Goal: Information Seeking & Learning: Learn about a topic

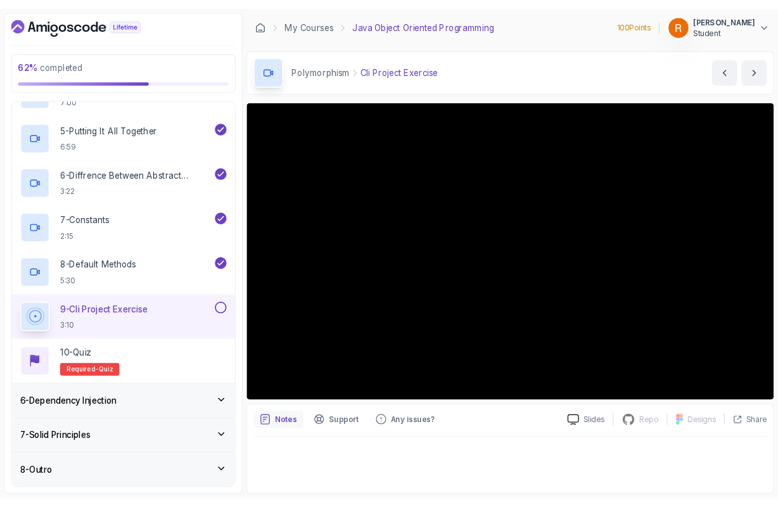
scroll to position [400, 0]
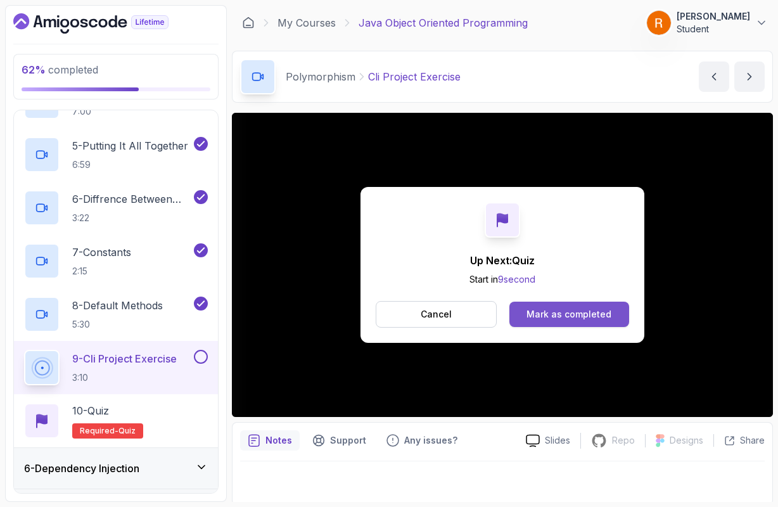
click at [566, 319] on div "Mark as completed" at bounding box center [568, 314] width 85 height 13
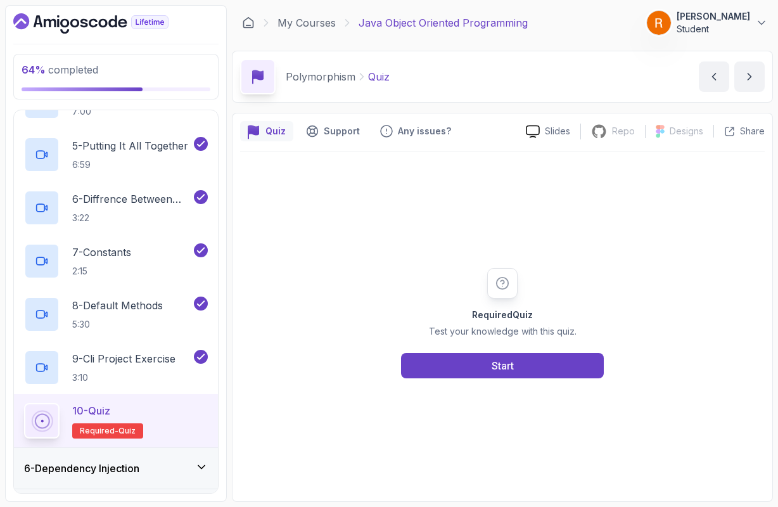
click at [202, 469] on icon at bounding box center [201, 467] width 6 height 3
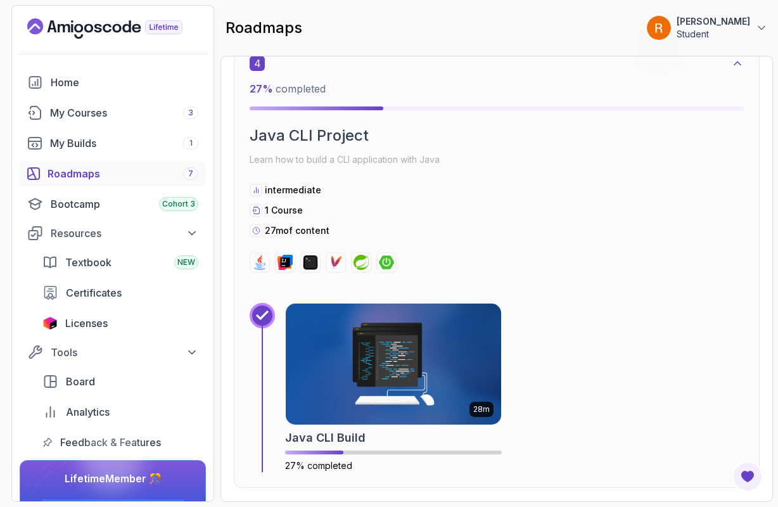
scroll to position [1776, 0]
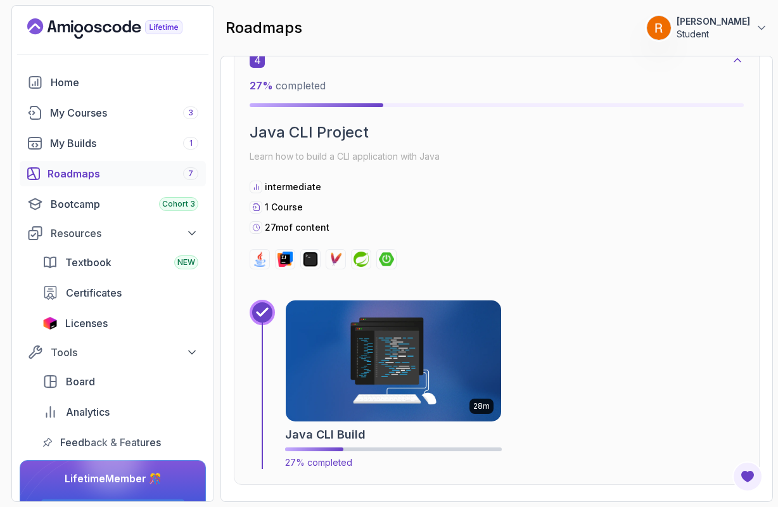
click at [369, 365] on img at bounding box center [394, 360] width 226 height 127
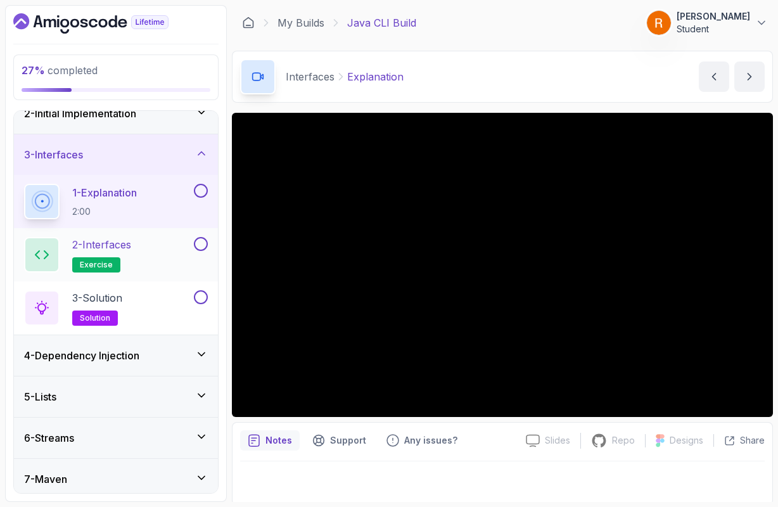
scroll to position [52, 0]
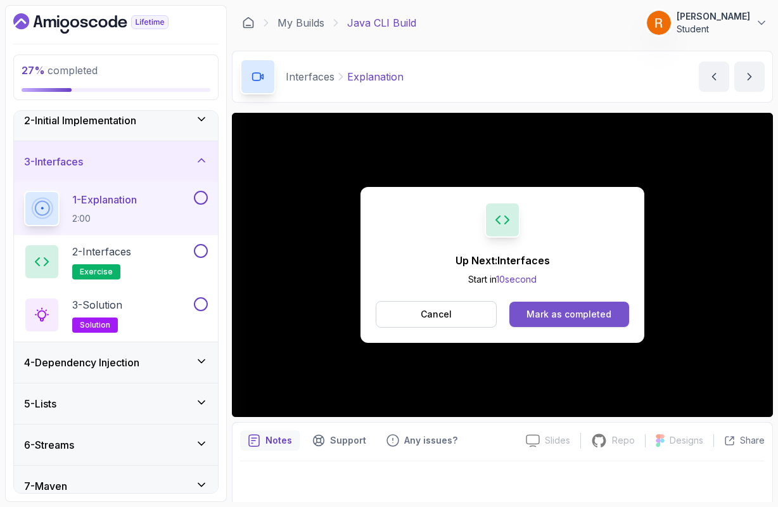
click at [536, 312] on div "Mark as completed" at bounding box center [568, 314] width 85 height 13
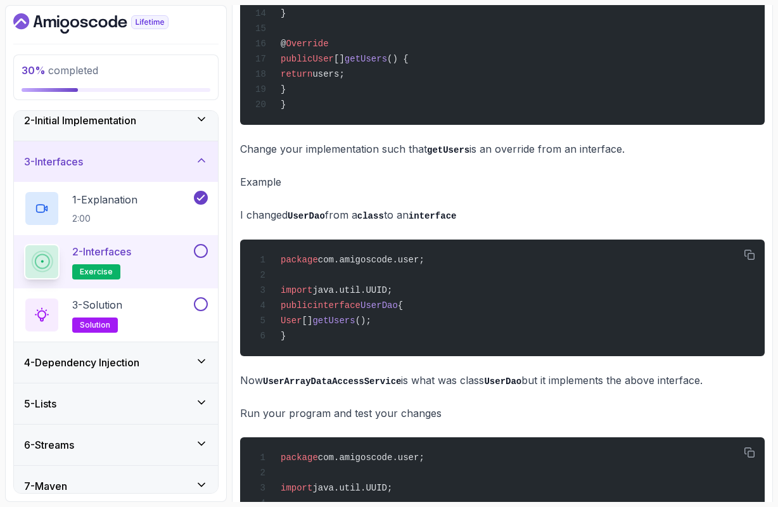
scroll to position [487, 0]
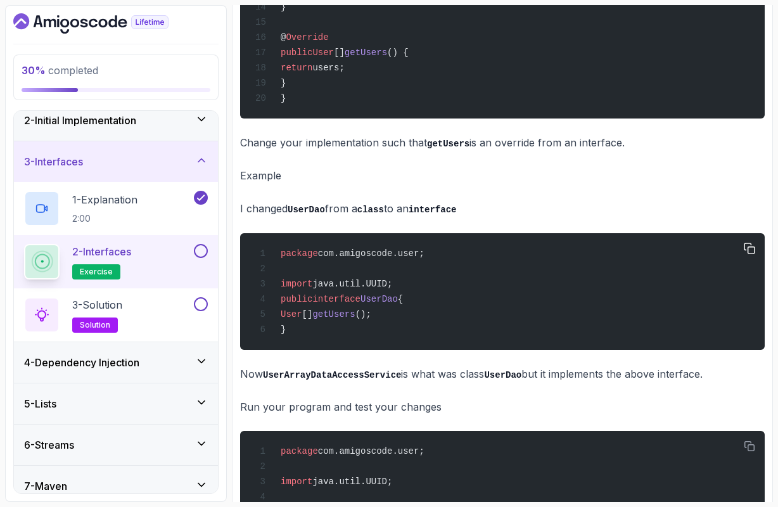
click at [355, 319] on span "getUsers" at bounding box center [333, 314] width 42 height 10
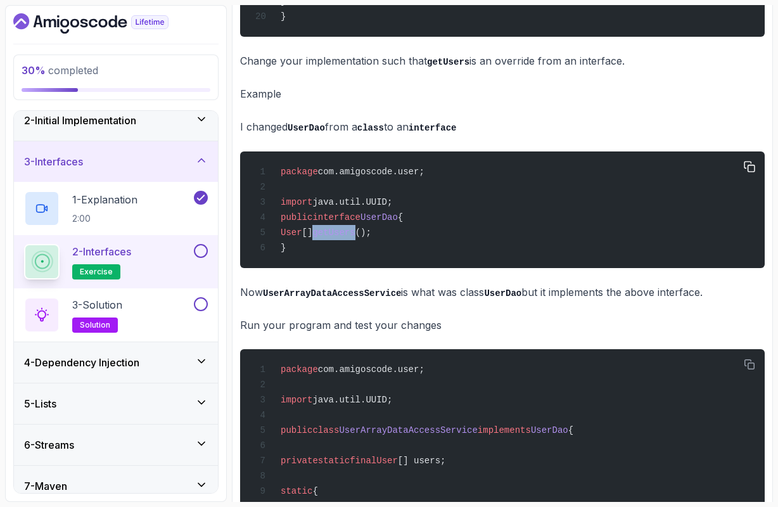
scroll to position [570, 0]
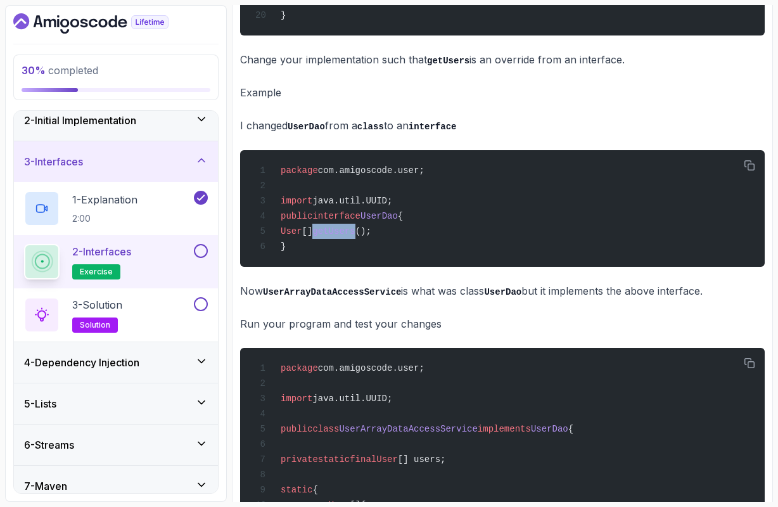
drag, startPoint x: 266, startPoint y: 307, endPoint x: 382, endPoint y: 310, distance: 115.9
click at [382, 297] on code "UserArrayDataAccessService" at bounding box center [332, 292] width 138 height 10
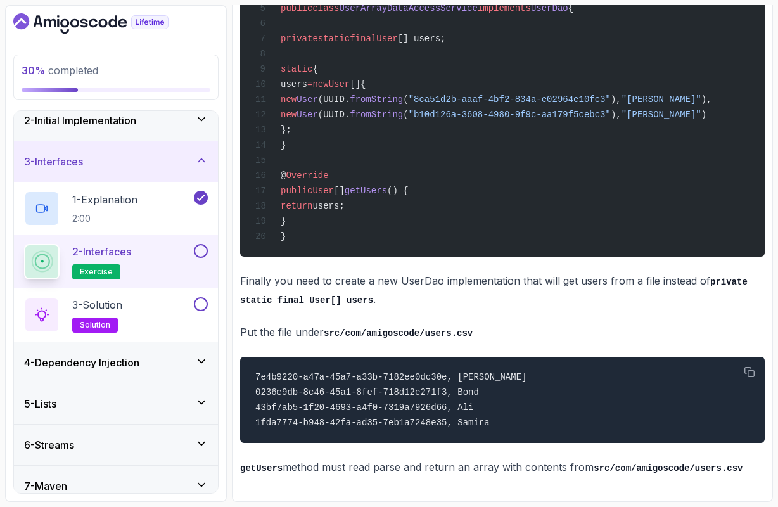
scroll to position [0, 0]
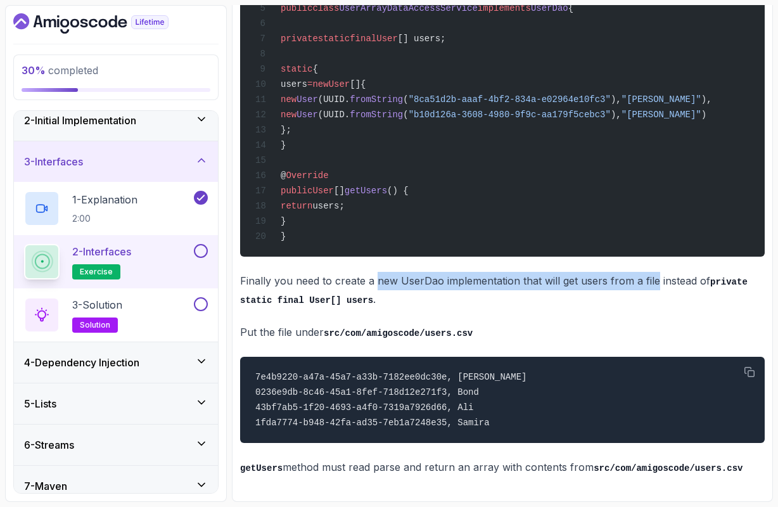
drag, startPoint x: 376, startPoint y: 282, endPoint x: 655, endPoint y: 284, distance: 279.3
click at [655, 284] on p "Finally you need to create a new UserDao implementation that will get users fro…" at bounding box center [502, 290] width 524 height 36
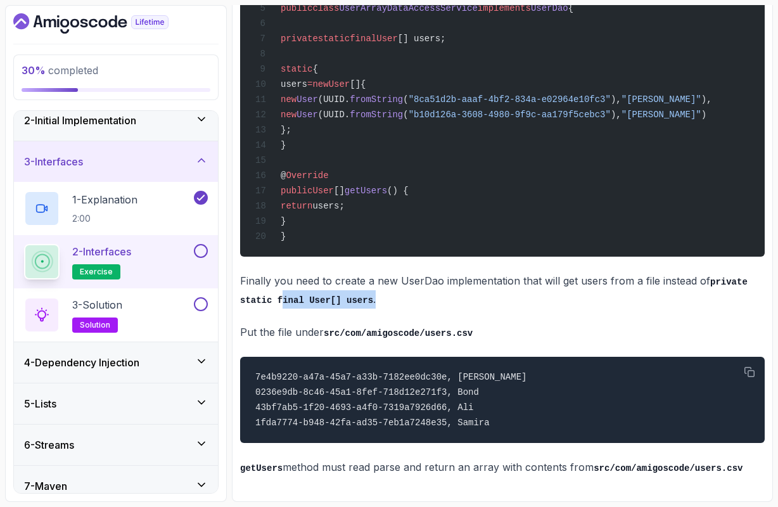
drag, startPoint x: 281, startPoint y: 298, endPoint x: 379, endPoint y: 301, distance: 98.2
click at [379, 301] on p "Finally you need to create a new UserDao implementation that will get users fro…" at bounding box center [502, 290] width 524 height 36
drag, startPoint x: 326, startPoint y: 331, endPoint x: 487, endPoint y: 329, distance: 161.5
click at [487, 329] on p "Put the file under src/com/amigoscode/users.csv" at bounding box center [502, 332] width 524 height 18
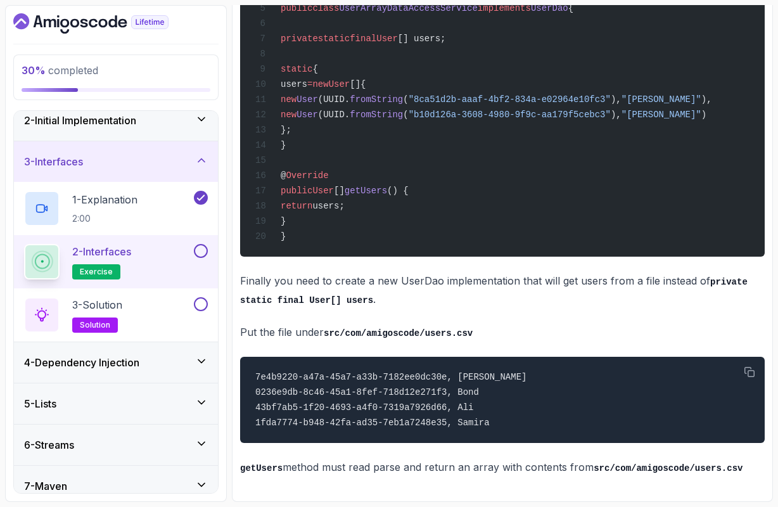
click at [517, 330] on p "Put the file under src/com/amigoscode/users.csv" at bounding box center [502, 332] width 524 height 18
click at [753, 371] on icon "button" at bounding box center [749, 371] width 11 height 11
click at [364, 467] on p "getUsers method must read parse and return an array with contents from src/com/…" at bounding box center [502, 467] width 524 height 18
click at [388, 469] on p "getUsers method must read parse and return an array with contents from src/com/…" at bounding box center [502, 467] width 524 height 18
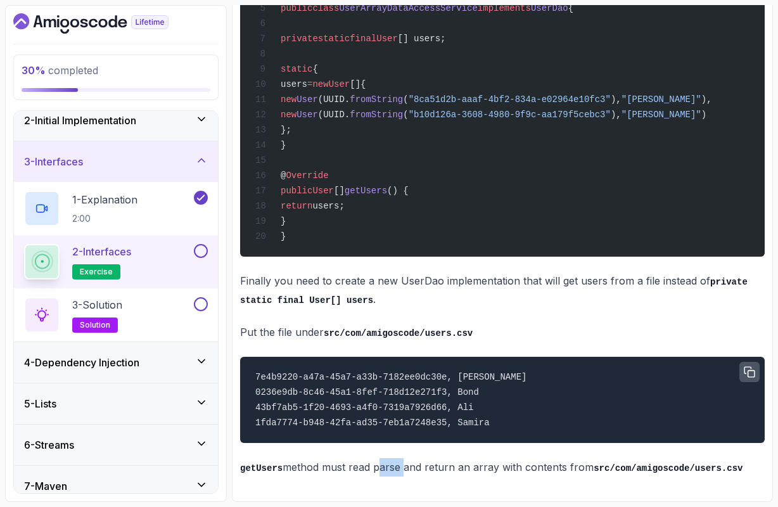
click at [388, 469] on p "getUsers method must read parse and return an array with contents from src/com/…" at bounding box center [502, 467] width 524 height 18
click at [446, 469] on p "getUsers method must read parse and return an array with contents from src/com/…" at bounding box center [502, 467] width 524 height 18
click at [491, 468] on p "getUsers method must read parse and return an array with contents from src/com/…" at bounding box center [502, 467] width 524 height 18
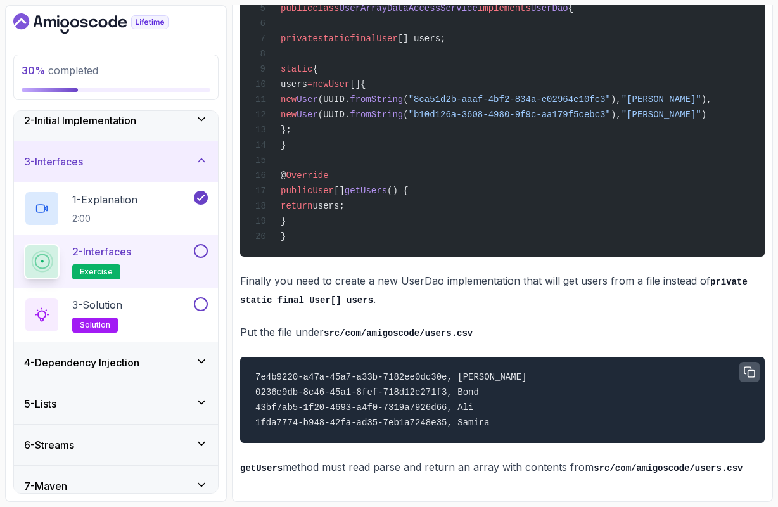
click at [537, 467] on p "getUsers method must read parse and return an array with contents from src/com/…" at bounding box center [502, 467] width 524 height 18
click at [577, 467] on p "getUsers method must read parse and return an array with contents from src/com/…" at bounding box center [502, 467] width 524 height 18
click at [201, 253] on button at bounding box center [201, 251] width 14 height 14
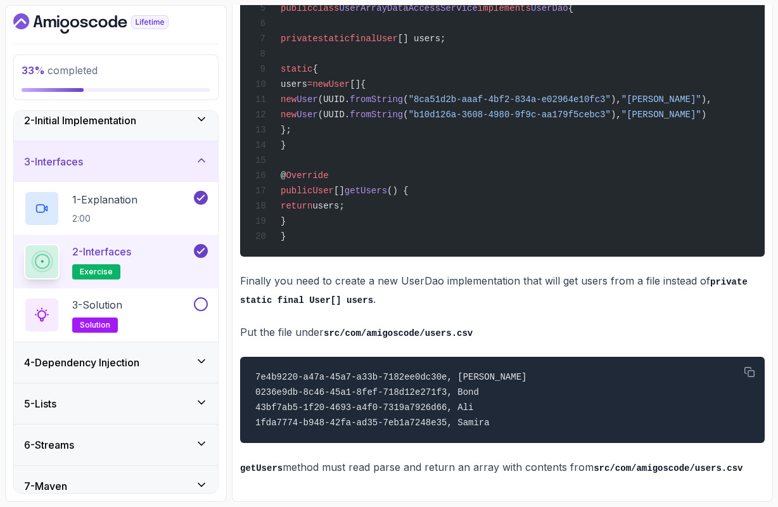
scroll to position [1018, 0]
click at [174, 320] on div "3 - Solution solution" at bounding box center [107, 314] width 167 height 35
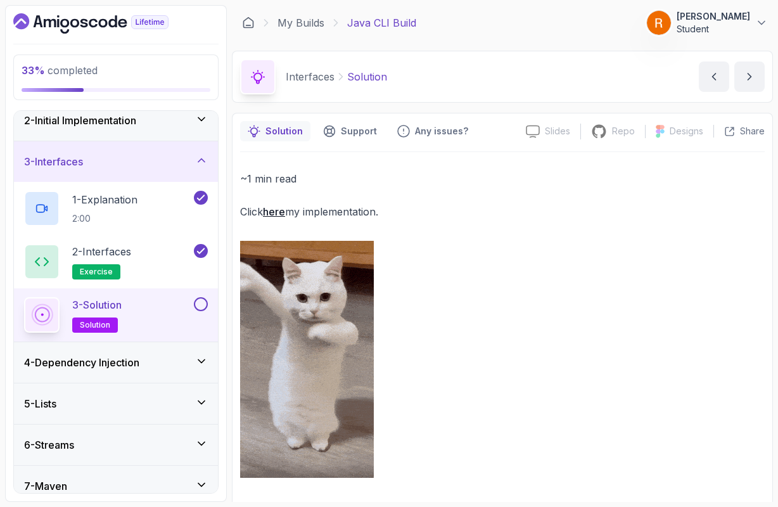
click at [271, 212] on link "here" at bounding box center [274, 211] width 22 height 13
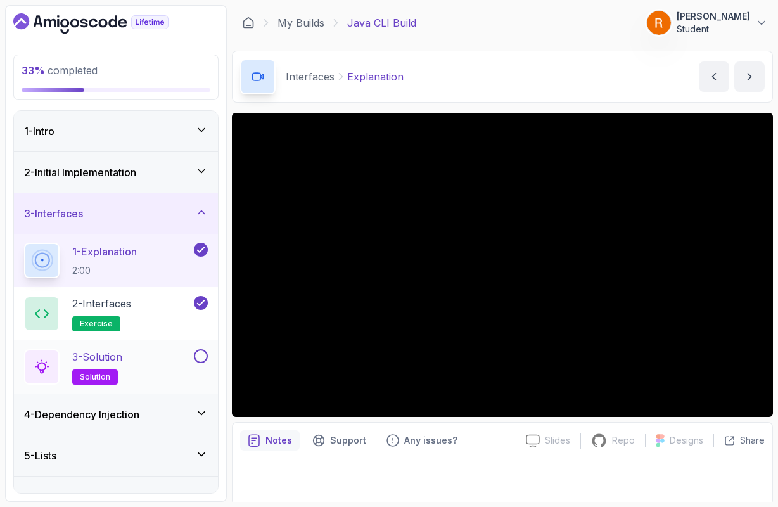
click at [179, 363] on div "3 - Solution solution" at bounding box center [107, 366] width 167 height 35
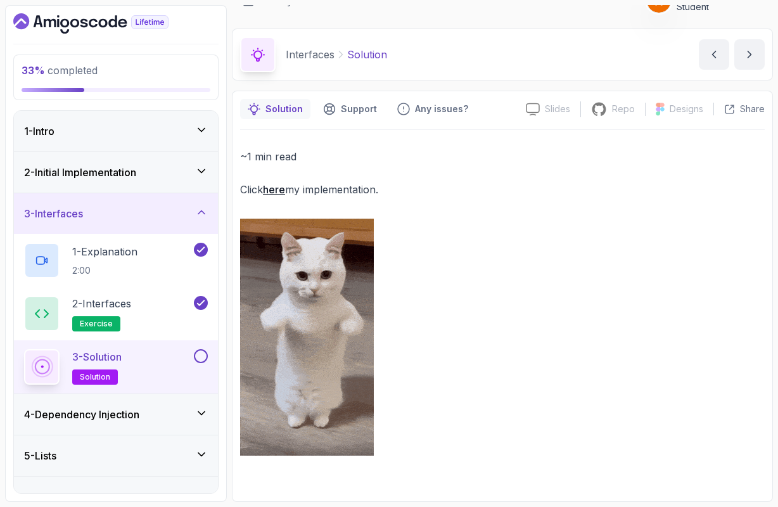
click at [202, 412] on icon at bounding box center [201, 413] width 13 height 13
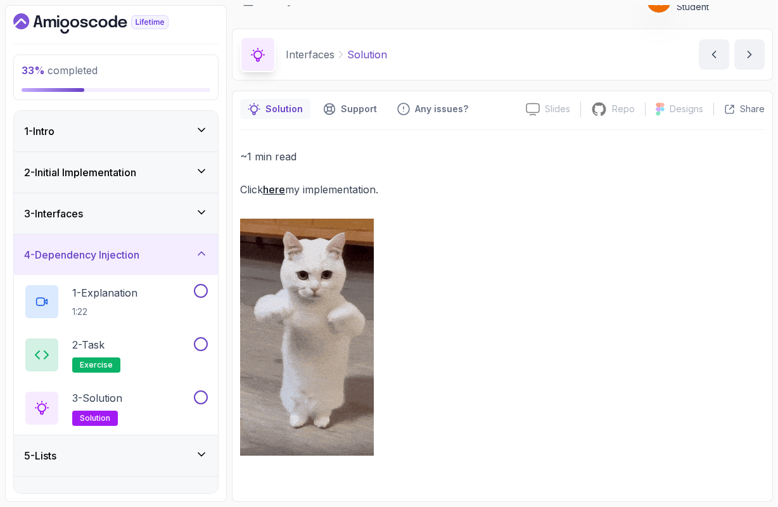
click at [199, 206] on div "3 - Interfaces" at bounding box center [116, 213] width 184 height 15
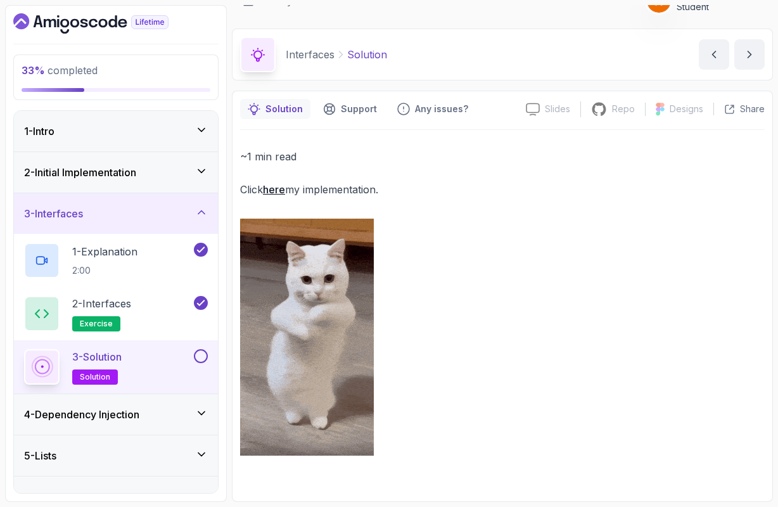
click at [199, 359] on button at bounding box center [201, 356] width 14 height 14
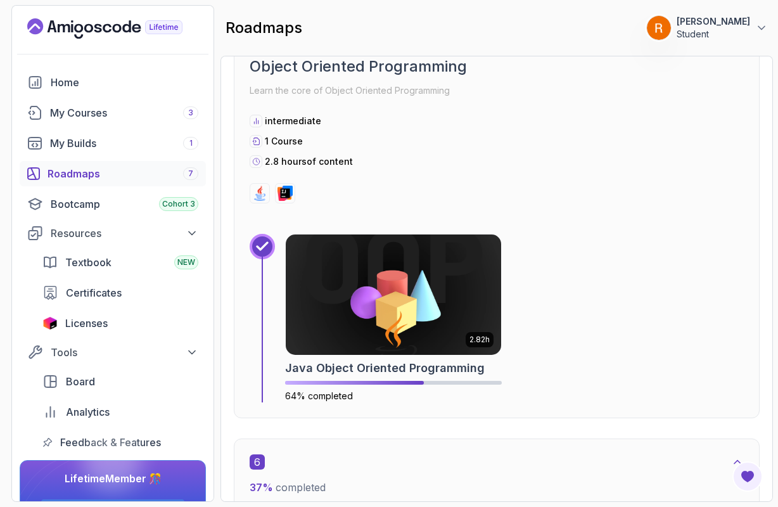
scroll to position [2310, 0]
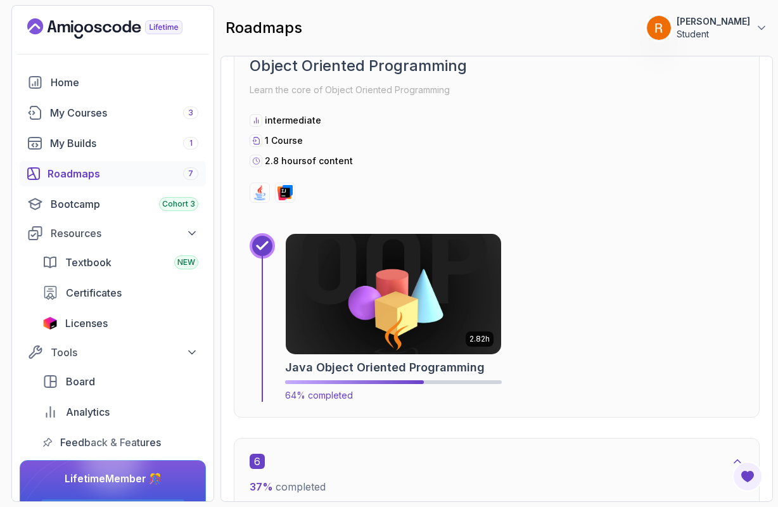
click at [376, 290] on img at bounding box center [394, 294] width 226 height 127
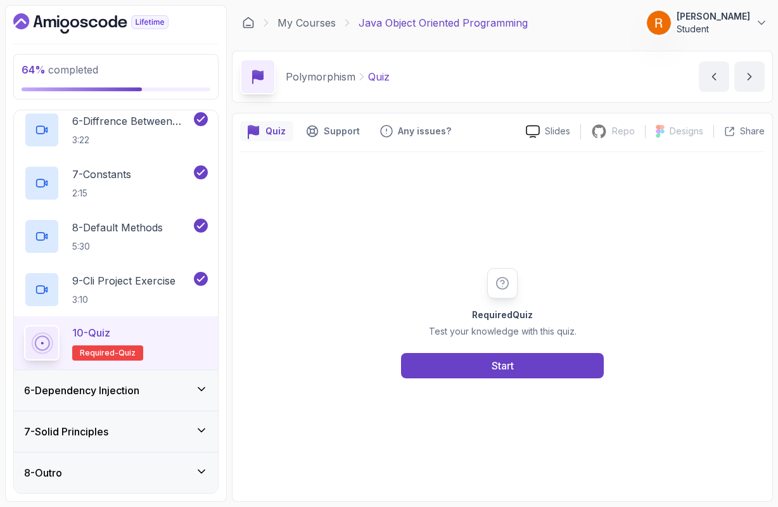
click at [198, 390] on icon at bounding box center [201, 389] width 13 height 13
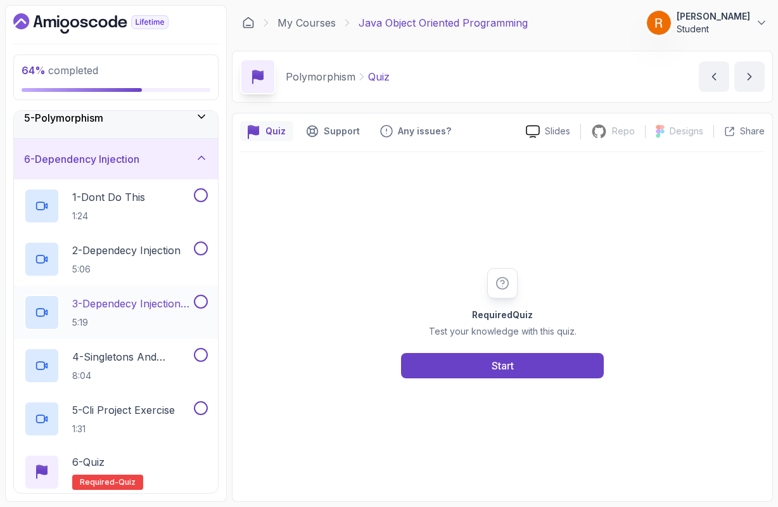
scroll to position [166, 0]
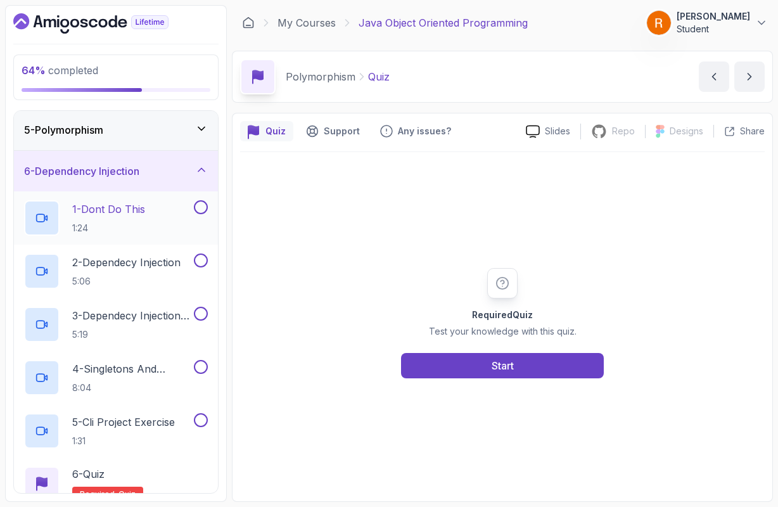
click at [106, 209] on p "1 - Dont Do This" at bounding box center [108, 208] width 73 height 15
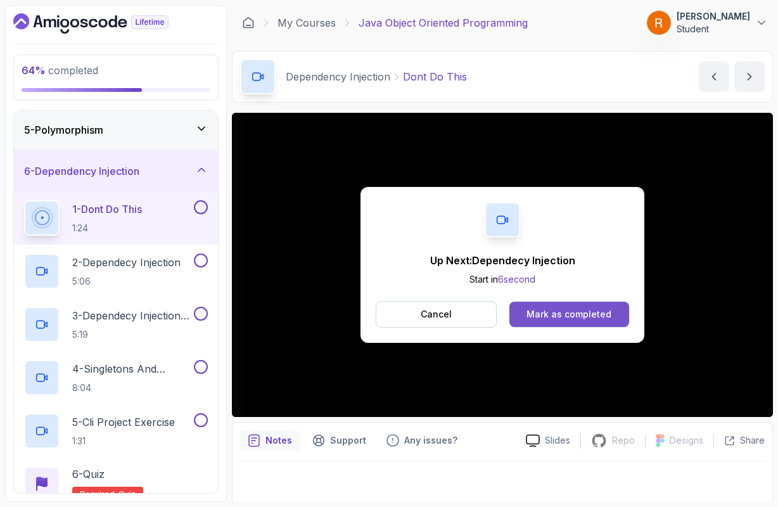
click at [553, 322] on button "Mark as completed" at bounding box center [569, 313] width 120 height 25
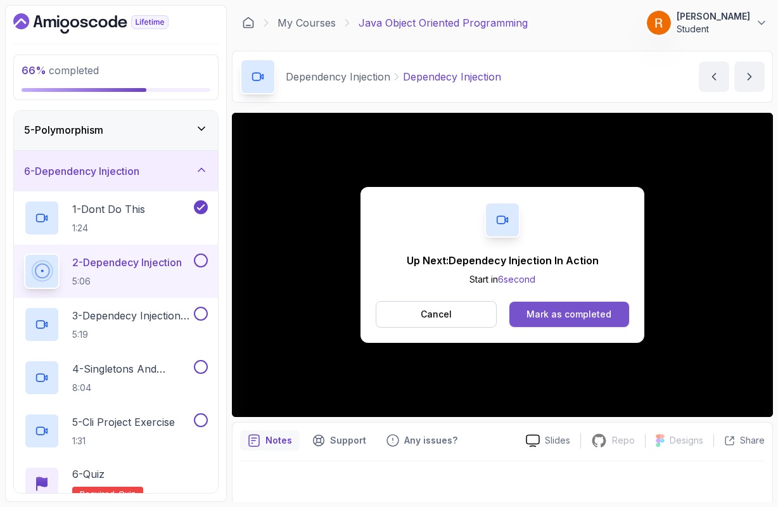
click at [528, 313] on button "Mark as completed" at bounding box center [569, 313] width 120 height 25
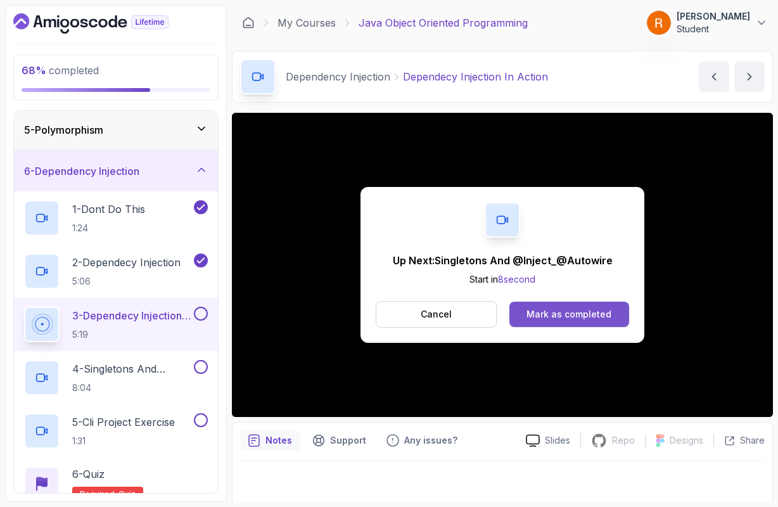
click at [588, 314] on div "Mark as completed" at bounding box center [568, 314] width 85 height 13
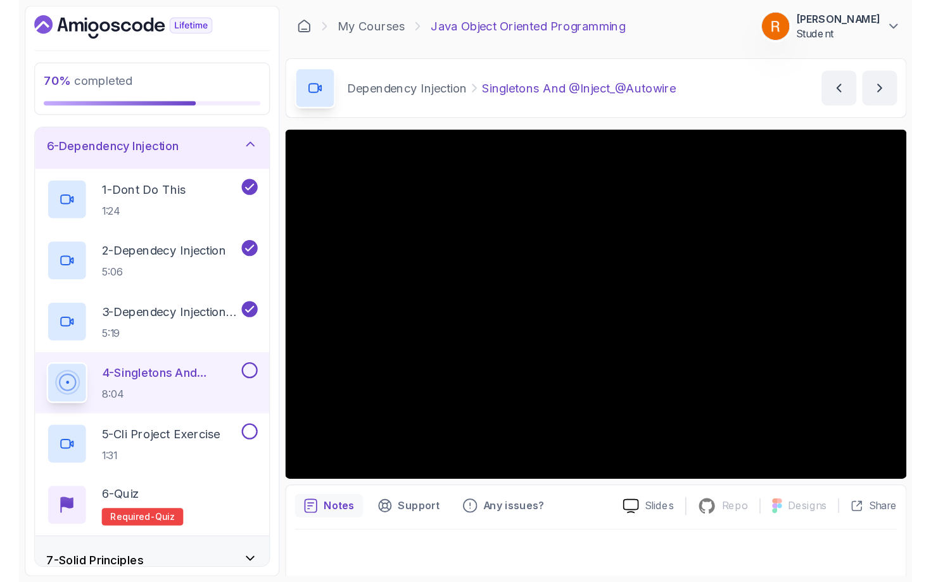
scroll to position [225, 0]
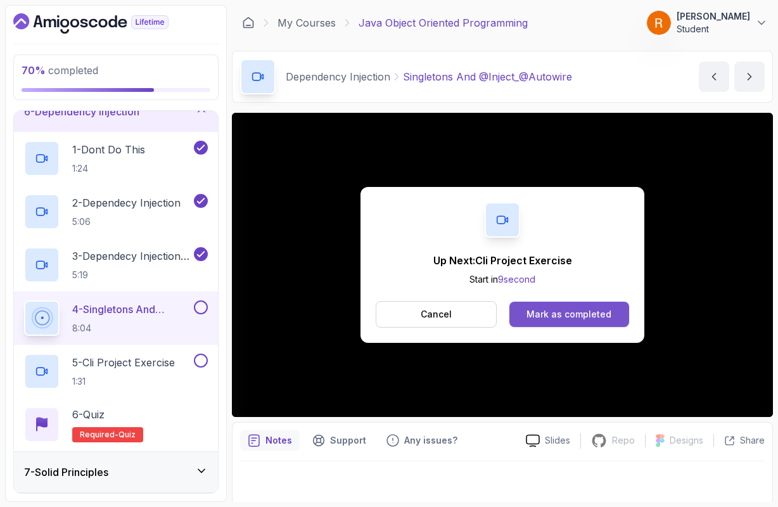
click at [526, 324] on button "Mark as completed" at bounding box center [569, 313] width 120 height 25
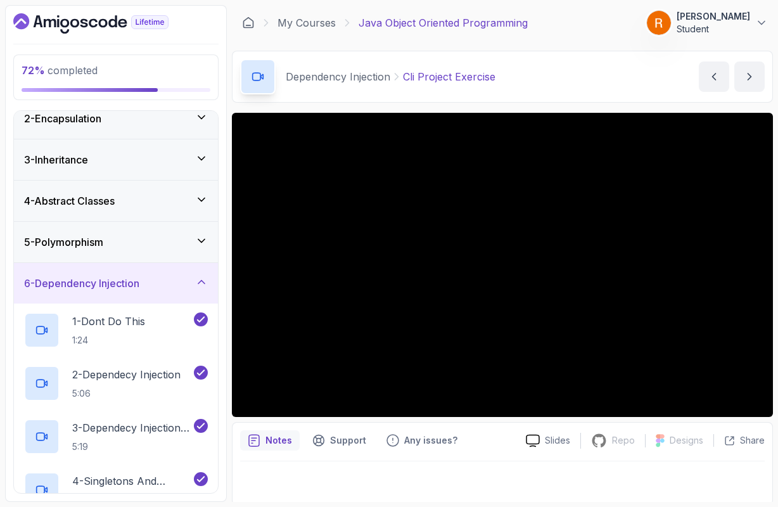
scroll to position [53, 0]
click at [200, 284] on icon at bounding box center [201, 282] width 13 height 13
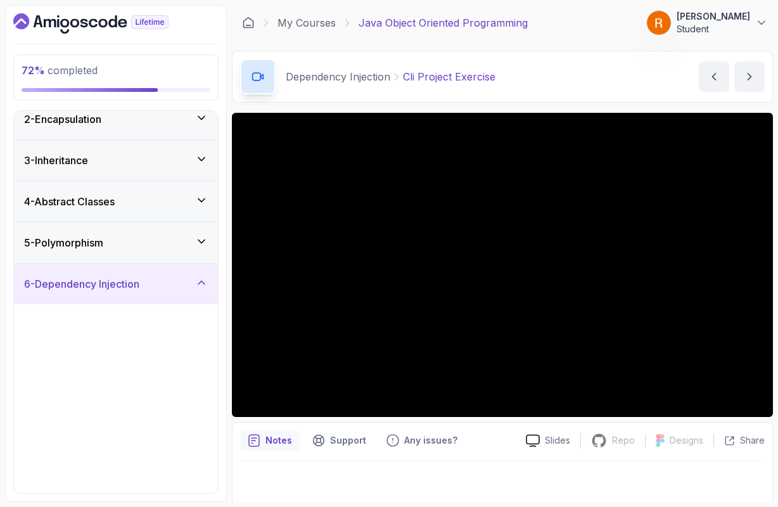
scroll to position [0, 0]
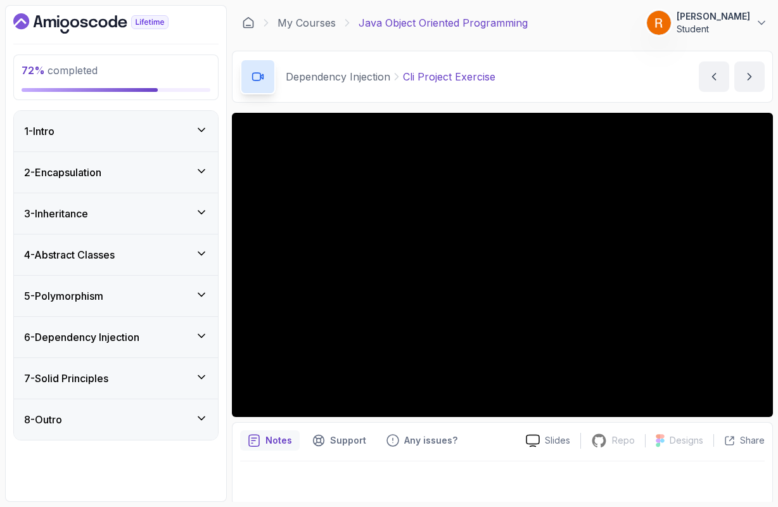
click at [201, 334] on icon at bounding box center [201, 335] width 13 height 13
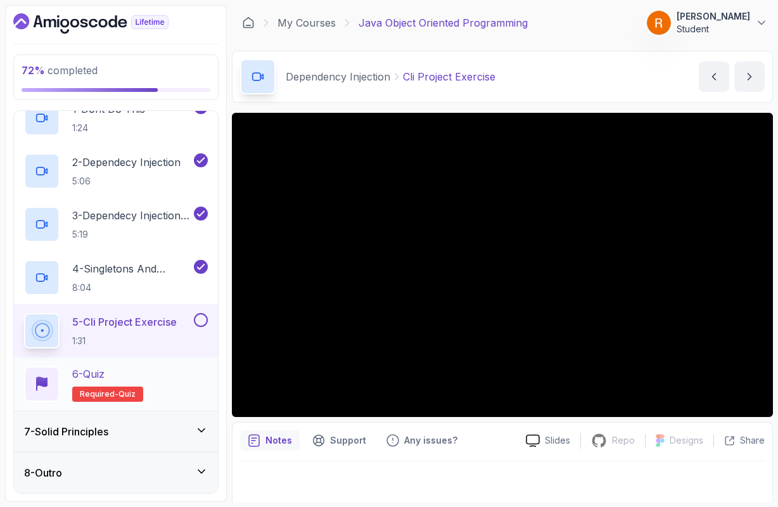
click at [177, 377] on div "6 - Quiz Required- quiz" at bounding box center [116, 383] width 184 height 35
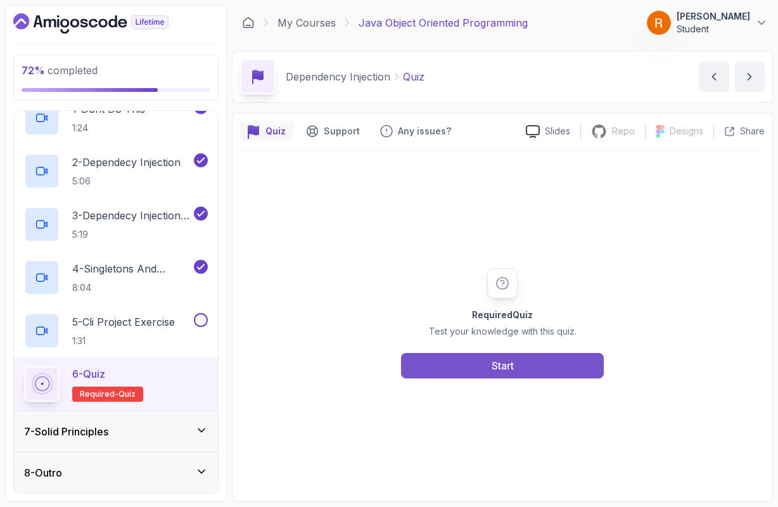
click at [449, 370] on button "Start" at bounding box center [502, 365] width 203 height 25
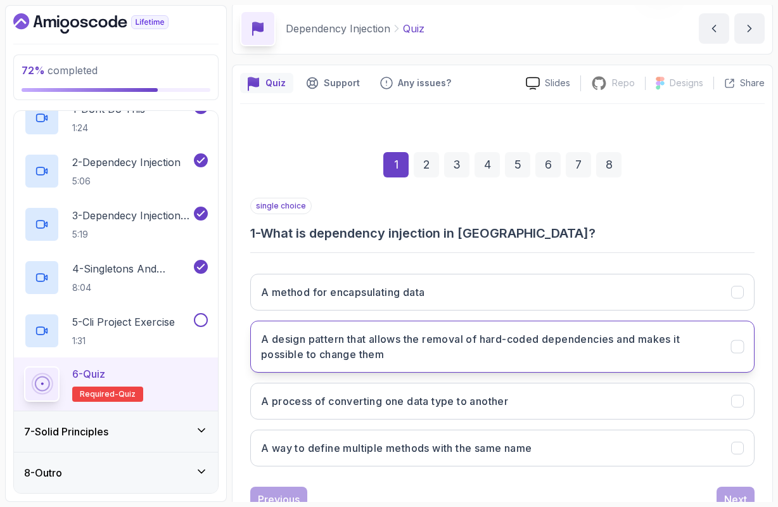
scroll to position [49, 0]
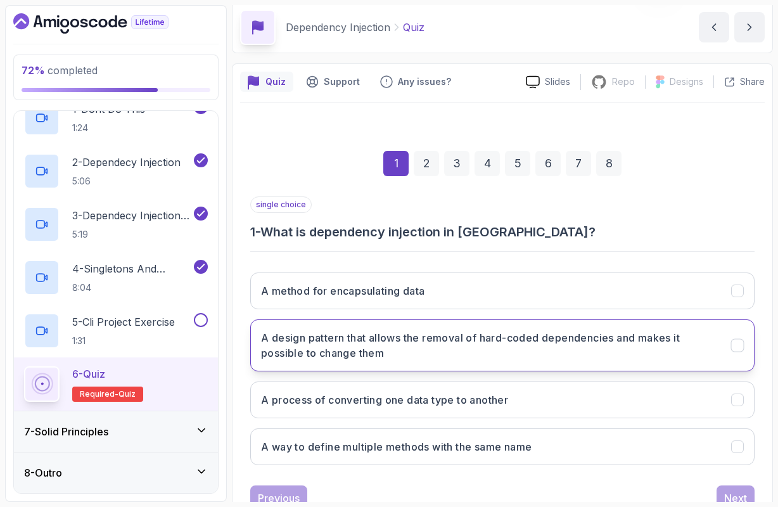
click at [628, 343] on h3 "A design pattern that allows the removal of hard-coded dependencies and makes i…" at bounding box center [488, 345] width 455 height 30
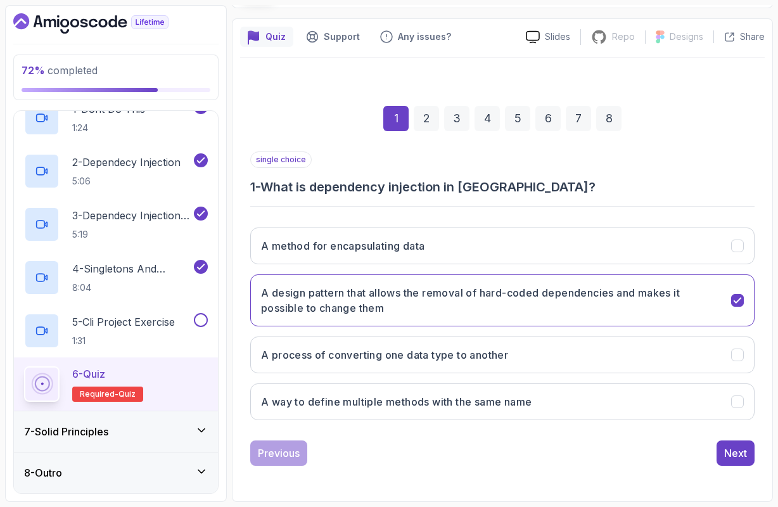
scroll to position [94, 0]
click at [747, 449] on button "Next" at bounding box center [735, 452] width 38 height 25
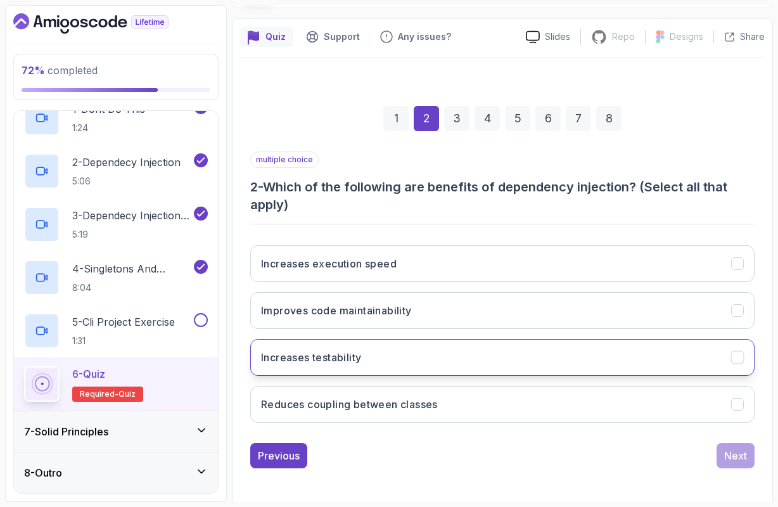
click at [377, 358] on button "Increases testability" at bounding box center [502, 357] width 504 height 37
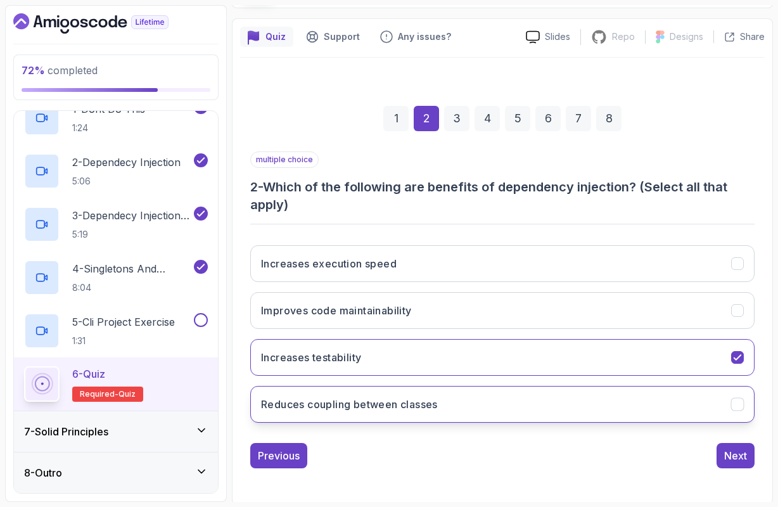
click at [378, 410] on h3 "Reduces coupling between classes" at bounding box center [349, 403] width 177 height 15
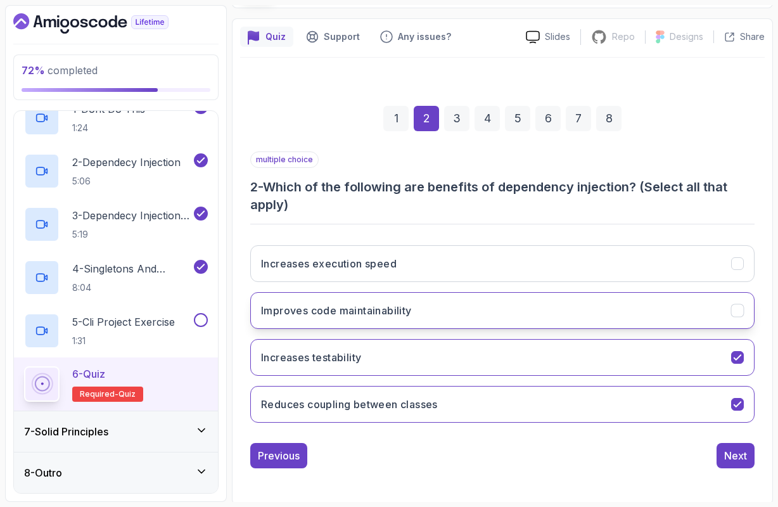
click at [507, 301] on button "Improves code maintainability" at bounding box center [502, 310] width 504 height 37
click at [737, 451] on div "Next" at bounding box center [735, 455] width 23 height 15
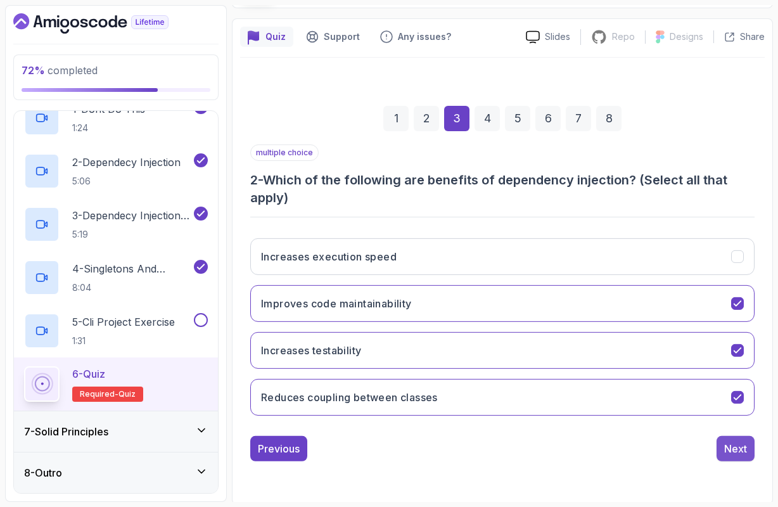
scroll to position [79, 0]
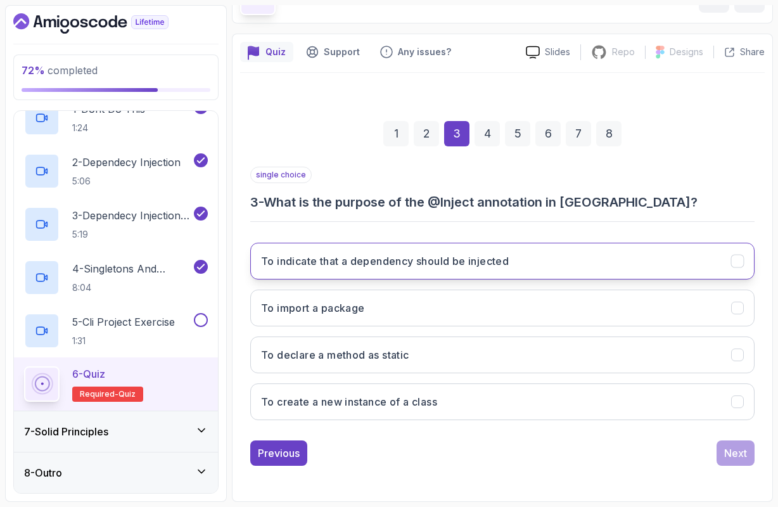
click at [434, 272] on button "To indicate that a dependency should be injected" at bounding box center [502, 261] width 504 height 37
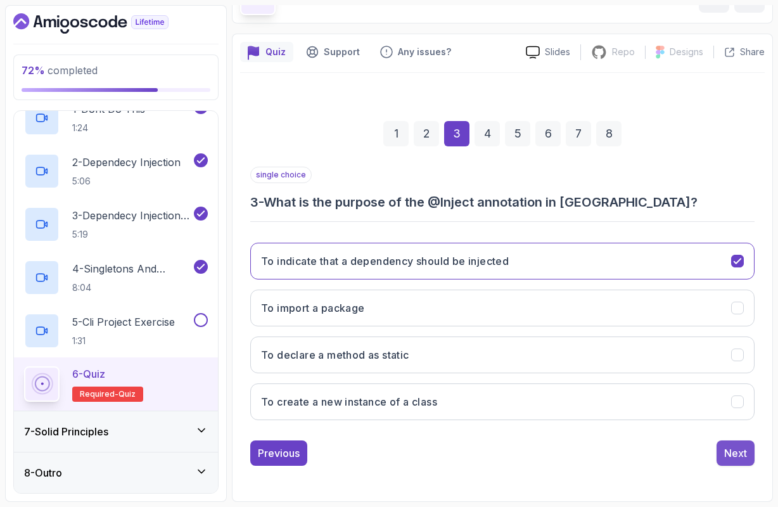
click at [728, 458] on div "Next" at bounding box center [735, 452] width 23 height 15
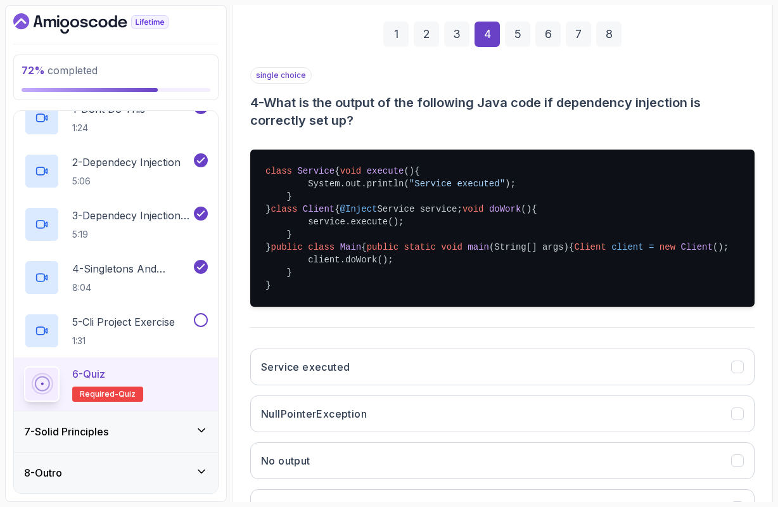
scroll to position [179, 0]
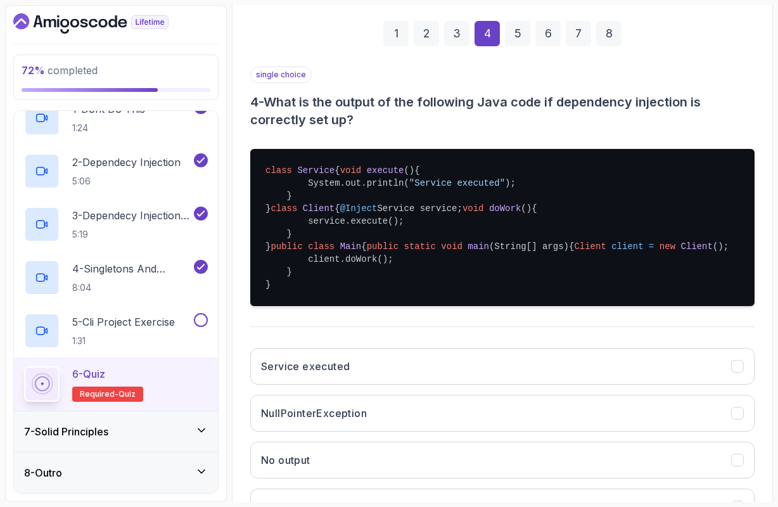
click at [611, 251] on span "client" at bounding box center [627, 246] width 32 height 10
click at [680, 251] on span "Client" at bounding box center [696, 246] width 32 height 10
click at [428, 306] on pre "class Service { void execute () { System.out.println( "Service executed" ); } }…" at bounding box center [502, 227] width 504 height 157
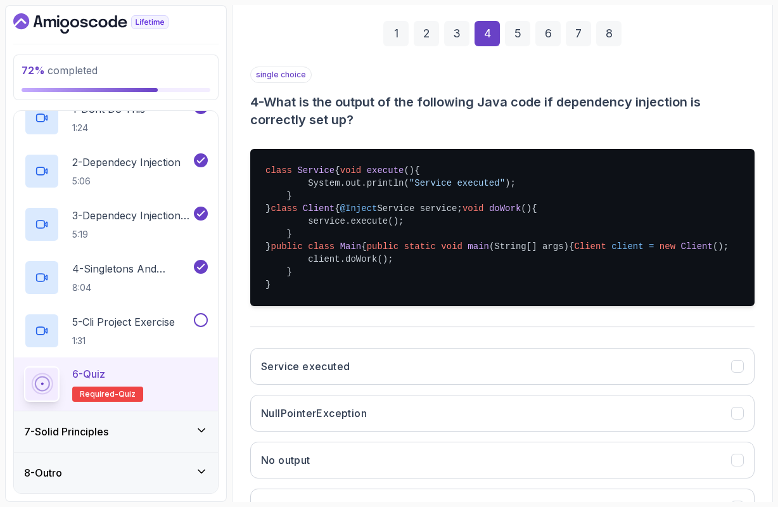
click at [317, 213] on span "Client" at bounding box center [319, 208] width 32 height 10
click at [346, 242] on pre "class Service { void execute () { System.out.println( "Service executed" ); } }…" at bounding box center [502, 227] width 504 height 157
click at [324, 213] on span "Client" at bounding box center [319, 208] width 32 height 10
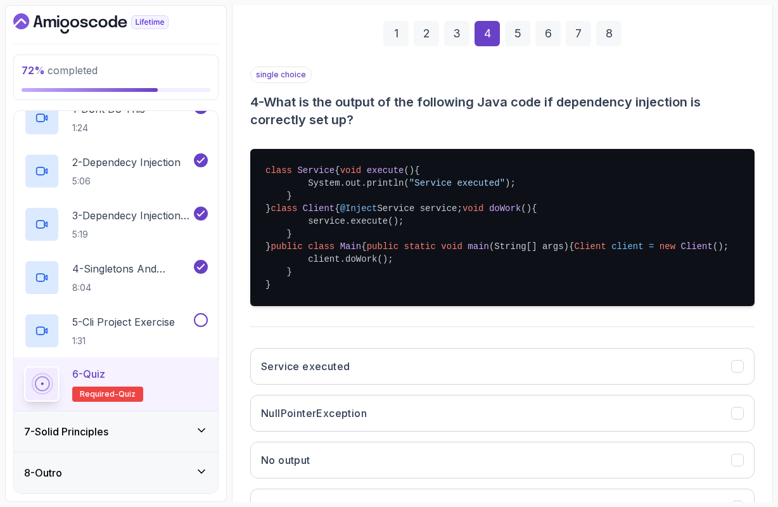
click at [334, 246] on pre "class Service { void execute () { System.out.println( "Service executed" ); } }…" at bounding box center [502, 227] width 504 height 157
click at [347, 258] on pre "class Service { void execute () { System.out.println( "Service executed" ); } }…" at bounding box center [502, 227] width 504 height 157
click at [329, 250] on pre "class Service { void execute () { System.out.println( "Service executed" ); } }…" at bounding box center [502, 227] width 504 height 157
click at [332, 260] on pre "class Service { void execute () { System.out.println( "Service executed" ); } }…" at bounding box center [502, 227] width 504 height 157
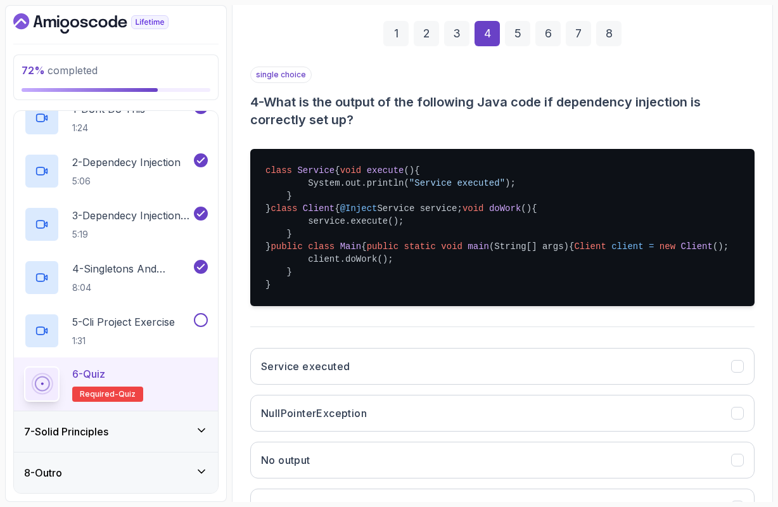
click at [332, 260] on pre "class Service { void execute () { System.out.println( "Service executed" ); } }…" at bounding box center [502, 227] width 504 height 157
click at [489, 213] on span "doWork" at bounding box center [505, 208] width 32 height 10
click at [331, 287] on pre "class Service { void execute () { System.out.println( "Service executed" ); } }…" at bounding box center [502, 227] width 504 height 157
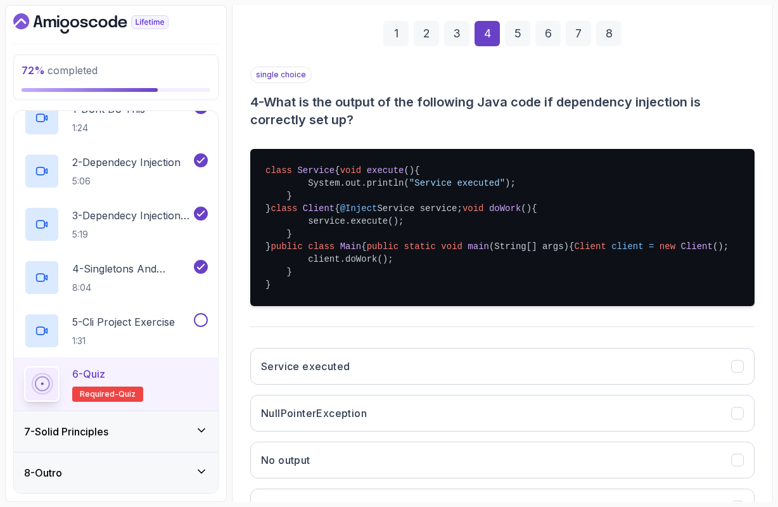
click at [360, 296] on pre "class Service { void execute () { System.out.println( "Service executed" ); } }…" at bounding box center [502, 227] width 504 height 157
click at [370, 288] on pre "class Service { void execute () { System.out.println( "Service executed" ); } }…" at bounding box center [502, 227] width 504 height 157
click at [360, 306] on pre "class Service { void execute () { System.out.println( "Service executed" ); } }…" at bounding box center [502, 227] width 504 height 157
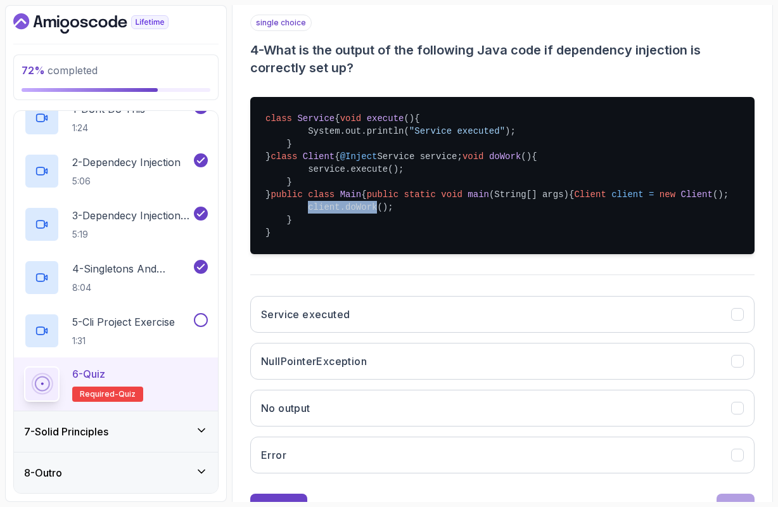
scroll to position [220, 0]
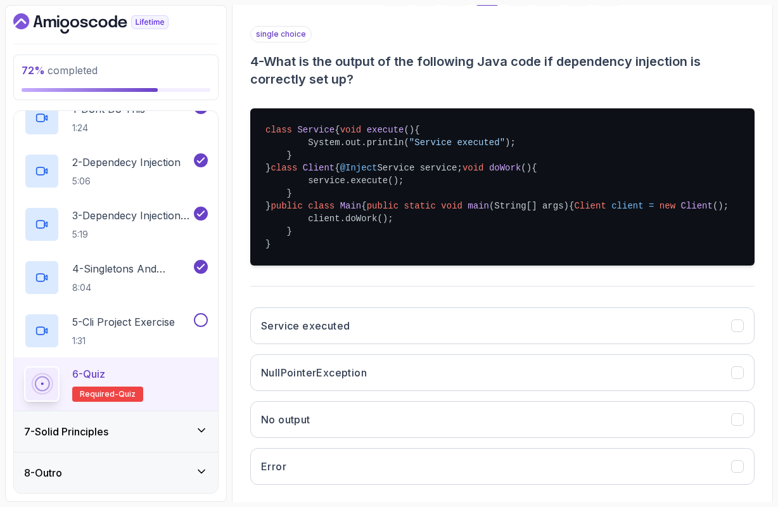
click at [428, 265] on pre "class Service { void execute () { System.out.println( "Service executed" ); } }…" at bounding box center [502, 186] width 504 height 157
click at [611, 211] on span "client" at bounding box center [627, 206] width 32 height 10
click at [326, 129] on span "Service" at bounding box center [315, 130] width 37 height 10
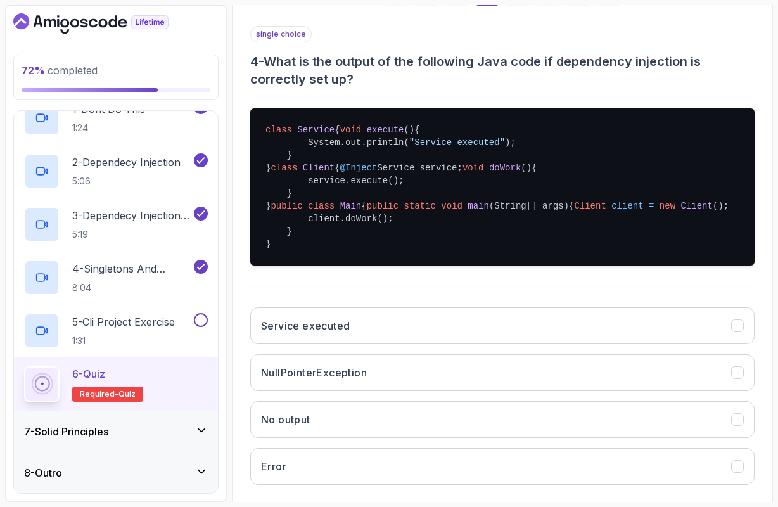
click at [367, 135] on span "execute" at bounding box center [385, 130] width 37 height 10
click at [319, 173] on span "Client" at bounding box center [319, 168] width 32 height 10
drag, startPoint x: 287, startPoint y: 208, endPoint x: 324, endPoint y: 208, distance: 37.4
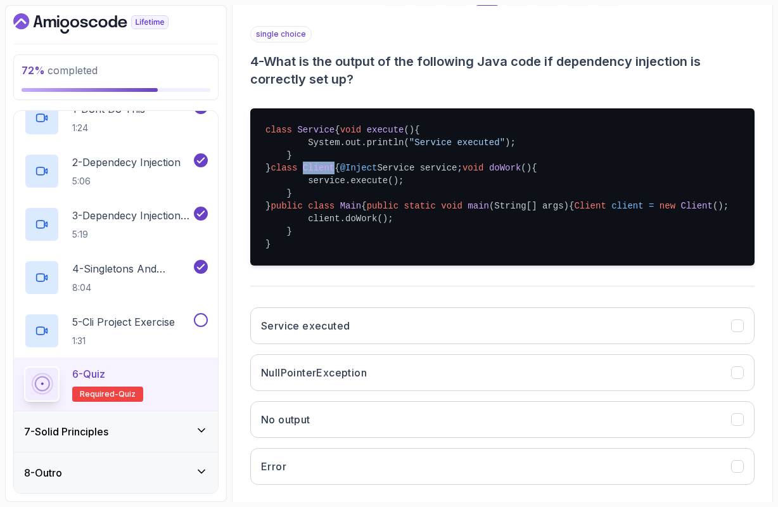
click at [340, 173] on span "@Inject" at bounding box center [358, 168] width 37 height 10
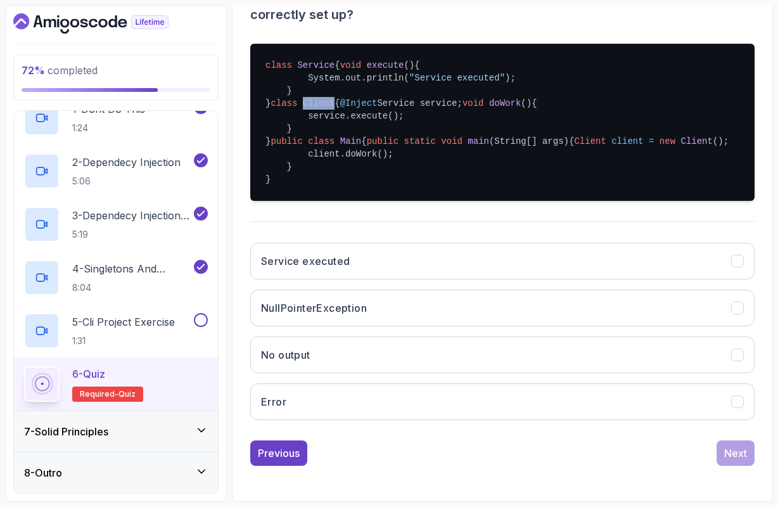
scroll to position [331, 0]
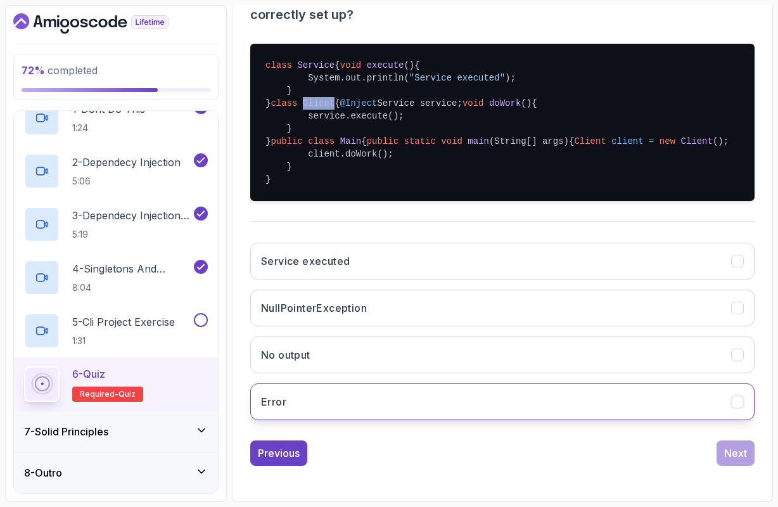
click at [338, 420] on button "Error" at bounding box center [502, 401] width 504 height 37
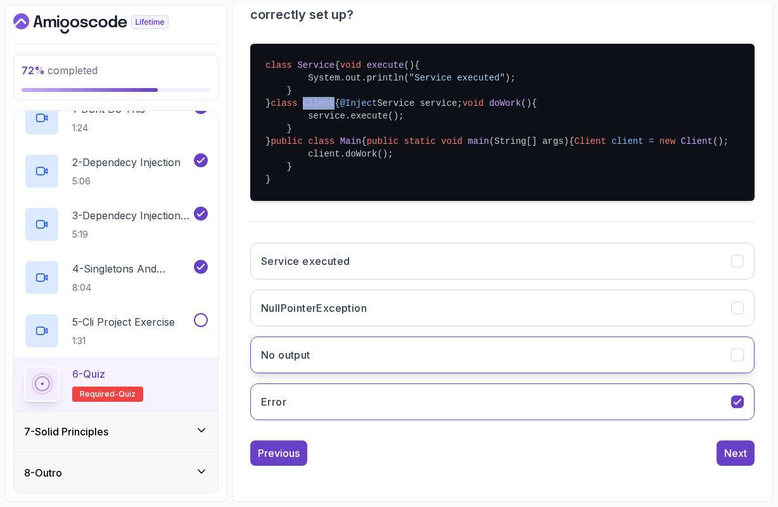
click at [341, 355] on button "No output" at bounding box center [502, 354] width 504 height 37
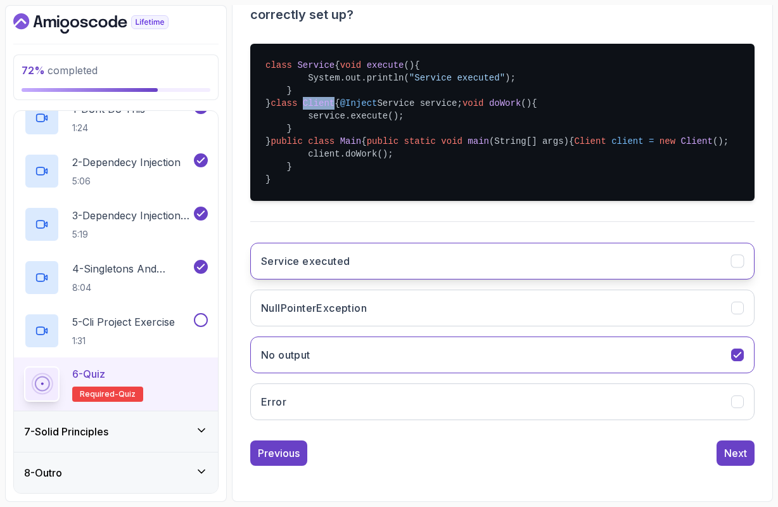
click at [350, 270] on button "Service executed" at bounding box center [502, 261] width 504 height 37
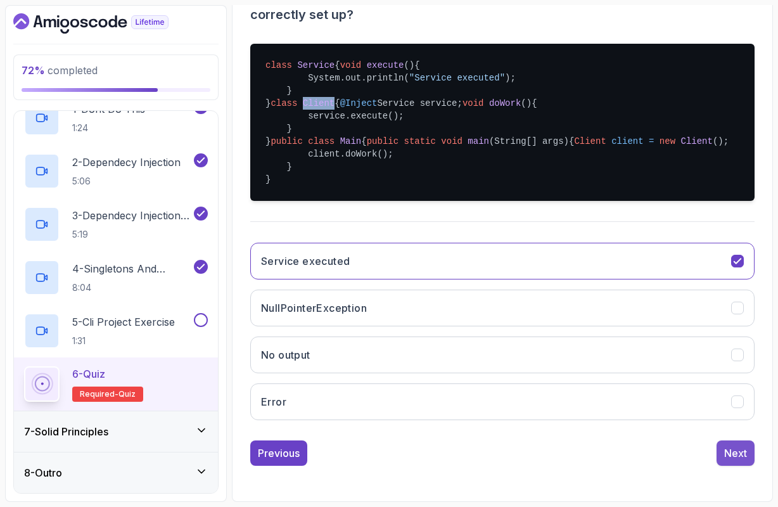
click at [727, 453] on div "Next" at bounding box center [735, 452] width 23 height 15
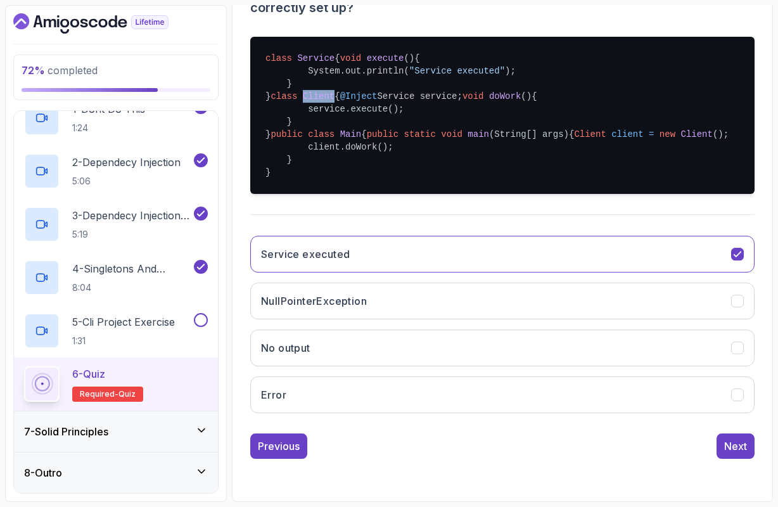
scroll to position [79, 0]
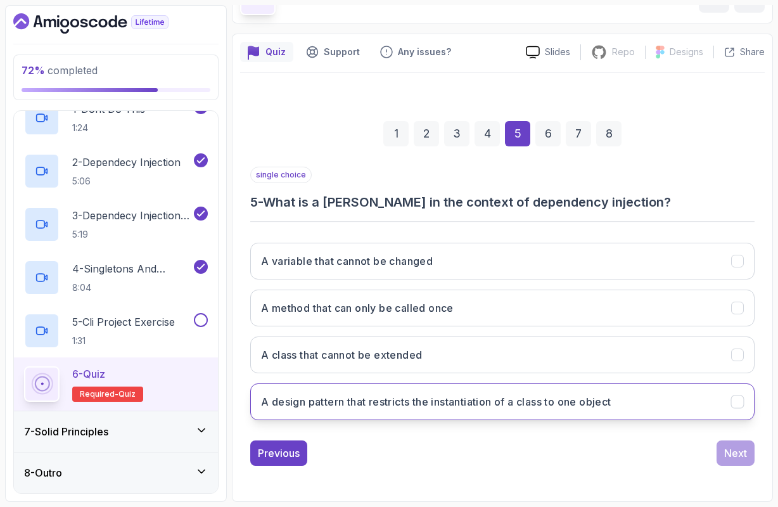
click at [571, 405] on h3 "A design pattern that restricts the instantiation of a class to one object" at bounding box center [436, 401] width 350 height 15
click at [725, 453] on div "Next" at bounding box center [735, 452] width 23 height 15
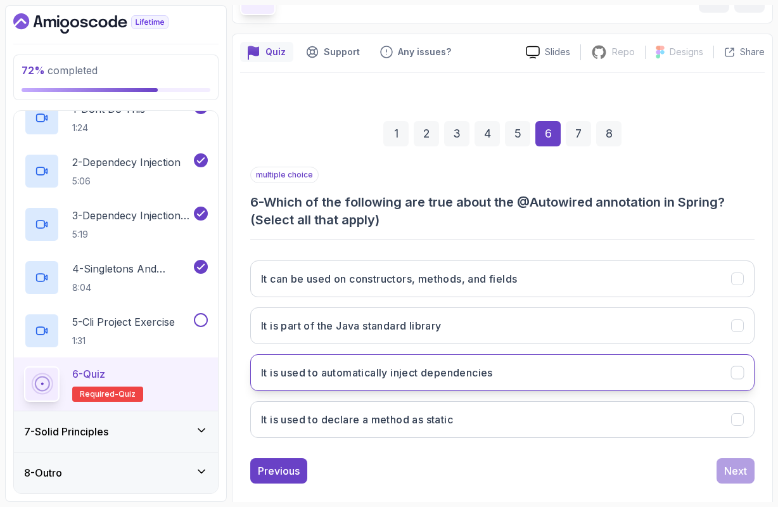
click at [415, 376] on h3 "It is used to automatically inject dependencies" at bounding box center [377, 372] width 232 height 15
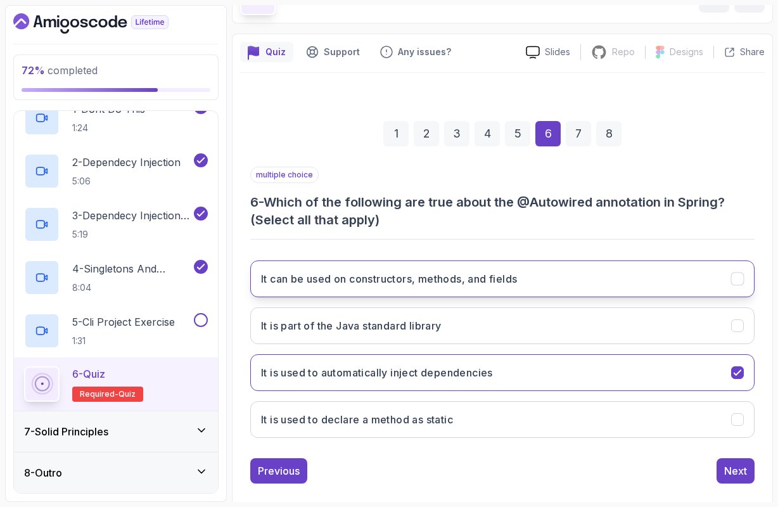
click at [376, 272] on h3 "It can be used on constructors, methods, and fields" at bounding box center [389, 278] width 256 height 15
click at [722, 469] on button "Next" at bounding box center [735, 470] width 38 height 25
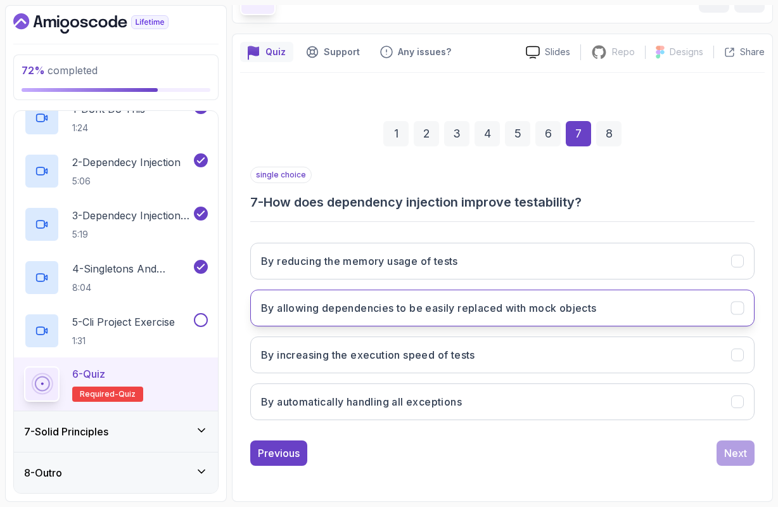
click at [406, 312] on h3 "By allowing dependencies to be easily replaced with mock objects" at bounding box center [429, 307] width 336 height 15
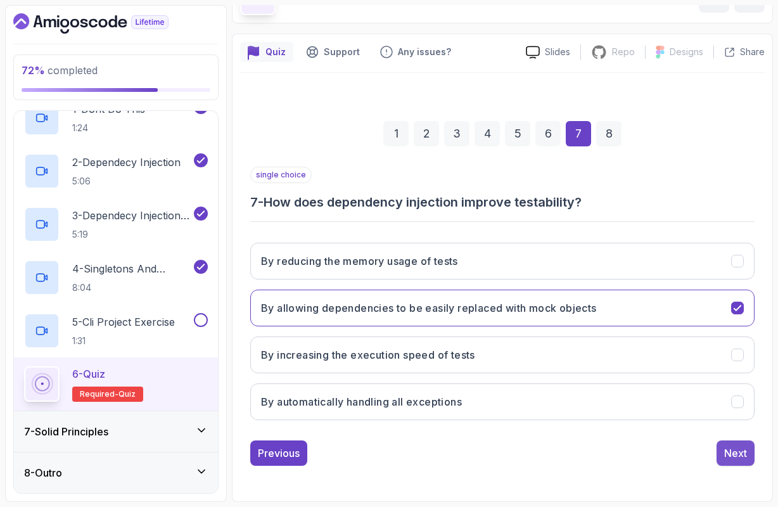
click at [732, 451] on div "Next" at bounding box center [735, 452] width 23 height 15
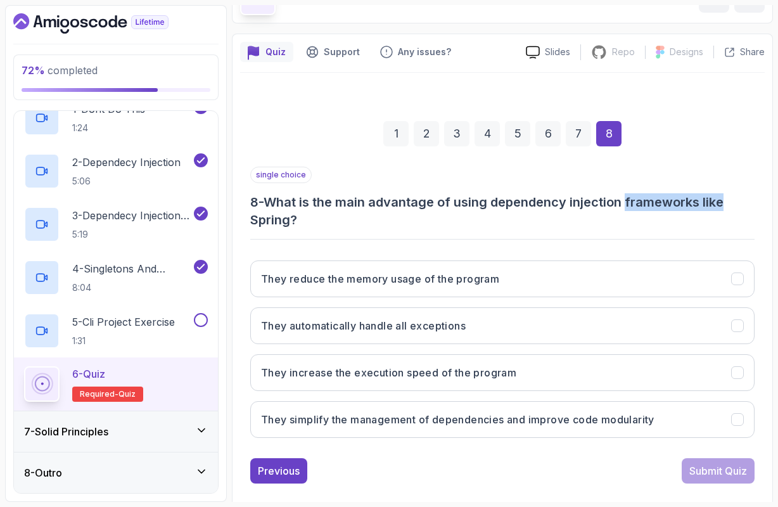
drag, startPoint x: 633, startPoint y: 204, endPoint x: 730, endPoint y: 205, distance: 97.5
click at [730, 205] on h3 "8 - What is the main advantage of using dependency injection frameworks like Sp…" at bounding box center [502, 210] width 504 height 35
click at [405, 417] on h3 "They simplify the management of dependencies and improve code modularity" at bounding box center [457, 419] width 393 height 15
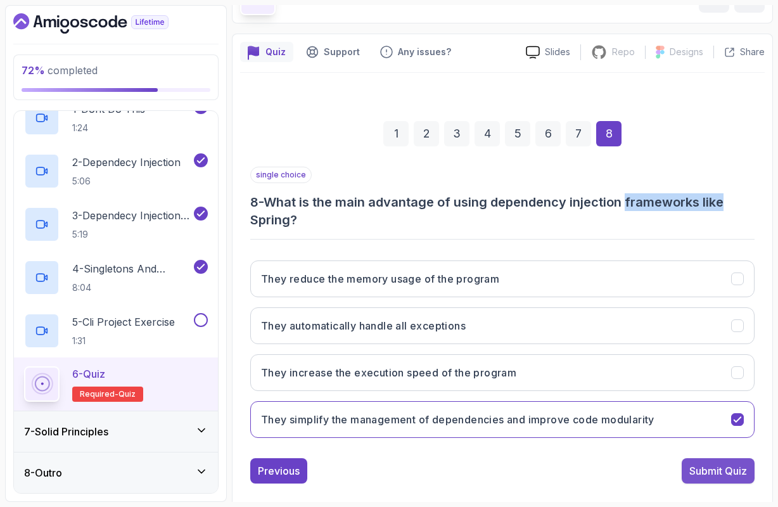
click at [689, 475] on div "Submit Quiz" at bounding box center [718, 470] width 58 height 15
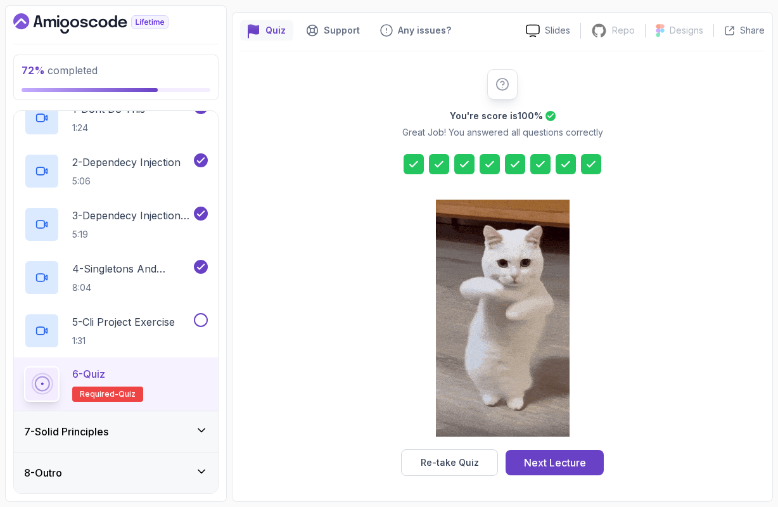
scroll to position [0, 0]
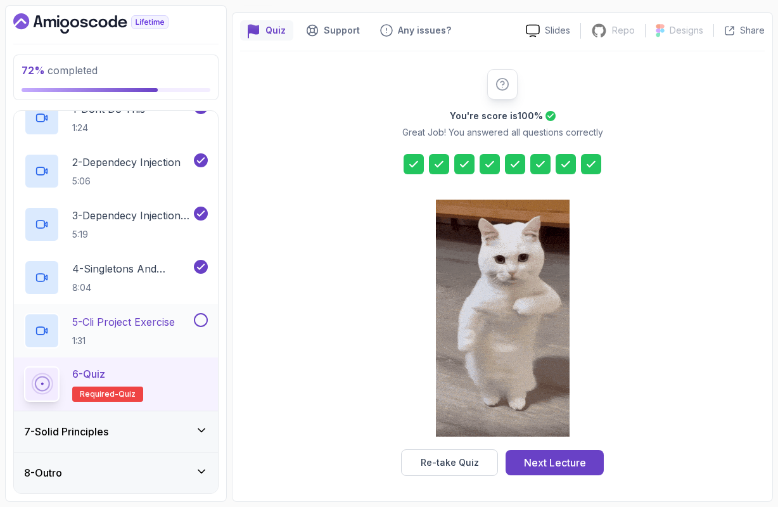
click at [175, 333] on h2 "5 - Cli Project Exercise 1:31" at bounding box center [123, 330] width 103 height 33
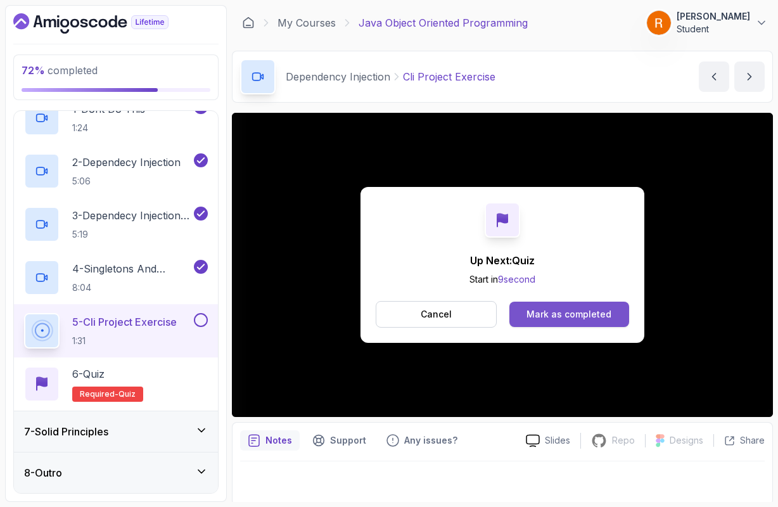
click at [530, 317] on div "Mark as completed" at bounding box center [568, 314] width 85 height 13
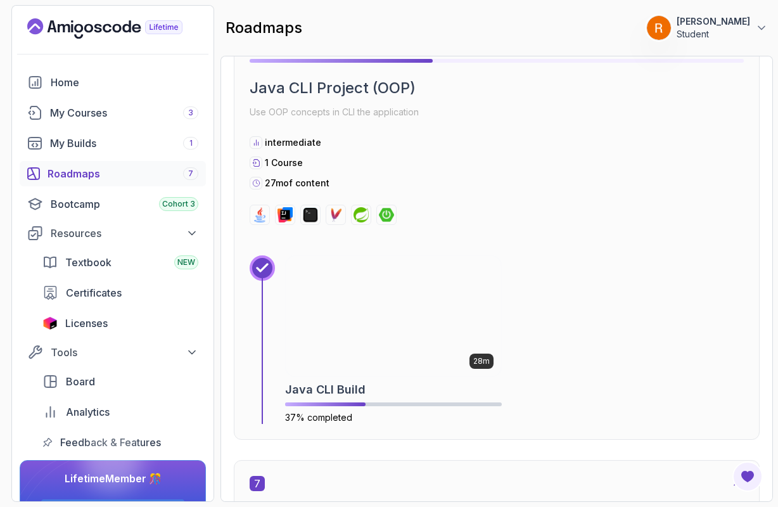
scroll to position [2759, 0]
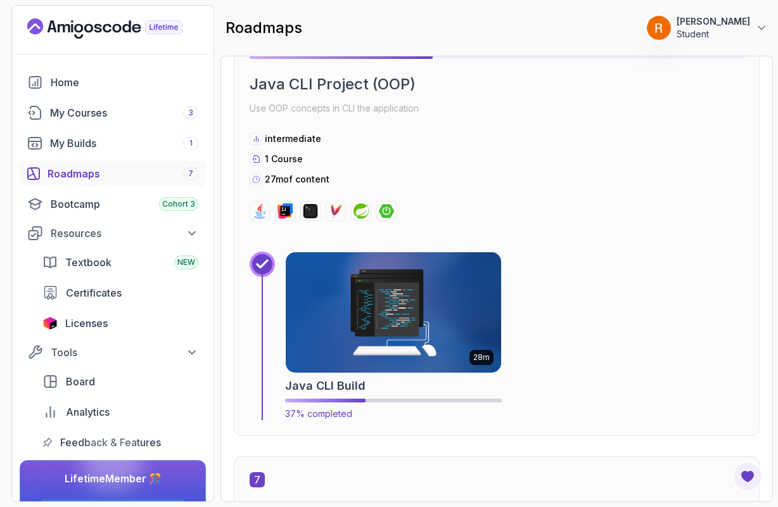
click at [373, 307] on img at bounding box center [394, 312] width 226 height 127
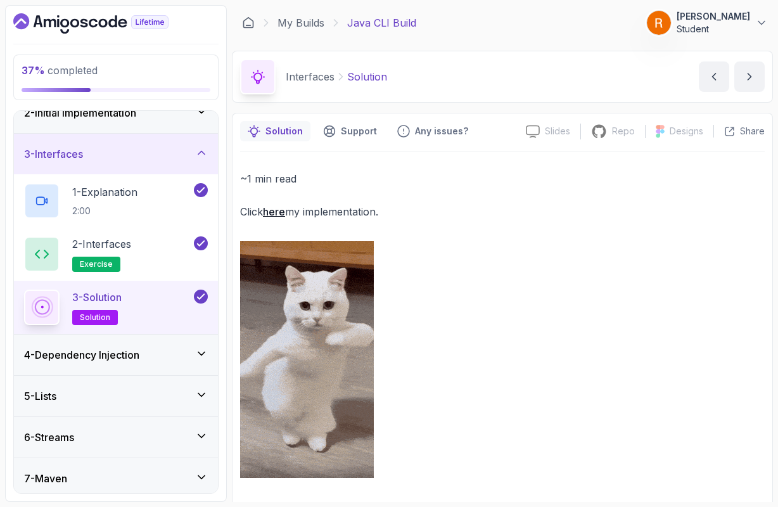
click at [167, 361] on div "4 - Dependency Injection" at bounding box center [116, 354] width 184 height 15
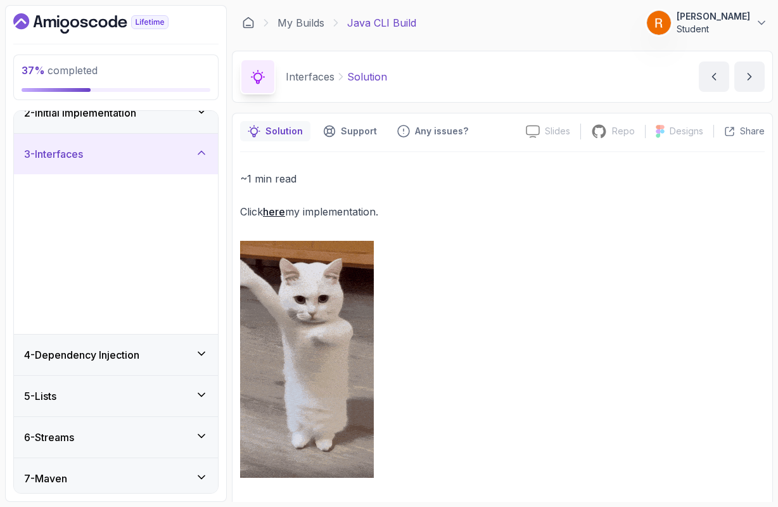
scroll to position [29, 0]
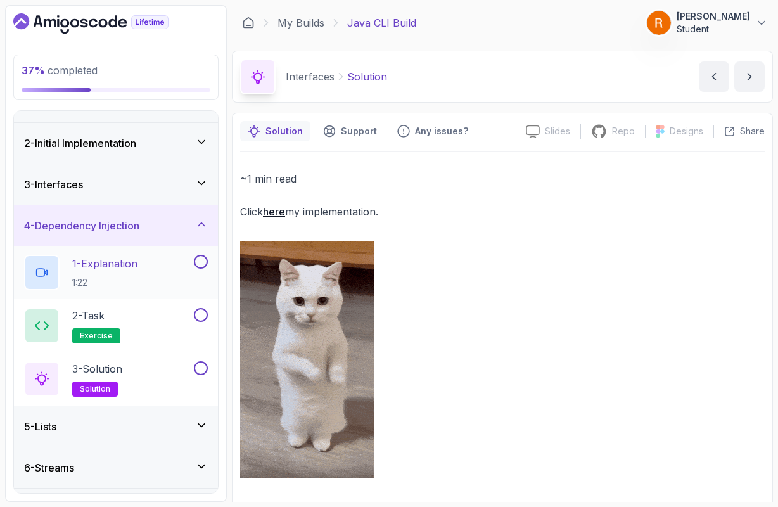
click at [167, 281] on div "1 - Explanation 1:22" at bounding box center [107, 272] width 167 height 35
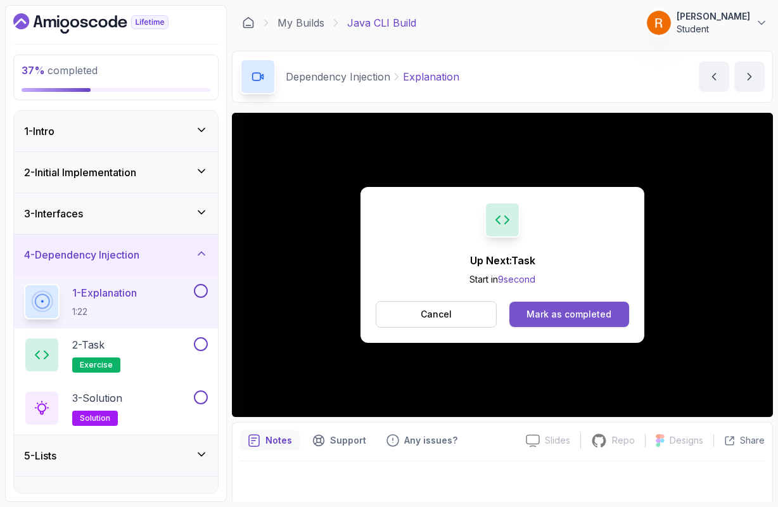
click at [600, 324] on button "Mark as completed" at bounding box center [569, 313] width 120 height 25
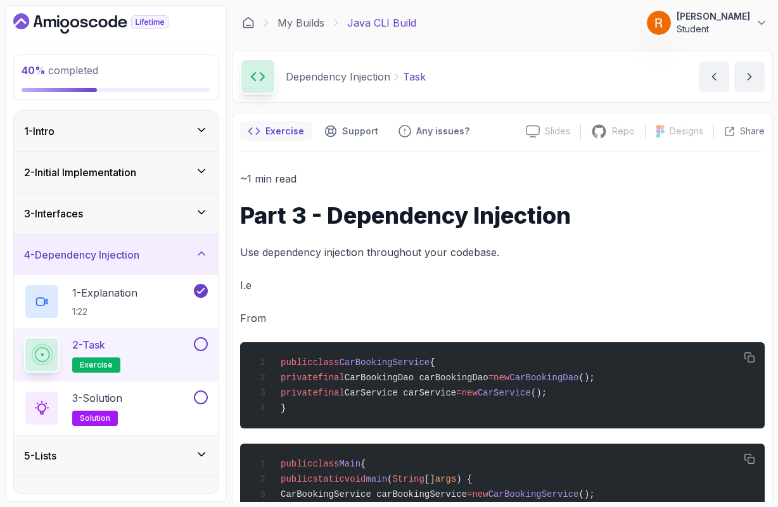
click at [182, 348] on div "2 - Task exercise" at bounding box center [107, 354] width 167 height 35
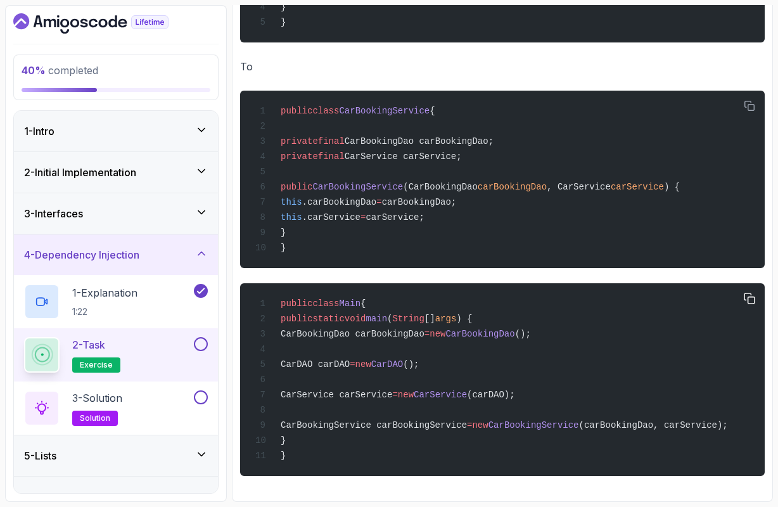
scroll to position [503, 0]
click at [350, 369] on span "CarDAO carDAO" at bounding box center [315, 364] width 69 height 10
click at [392, 400] on span "CarService carService" at bounding box center [336, 395] width 111 height 10
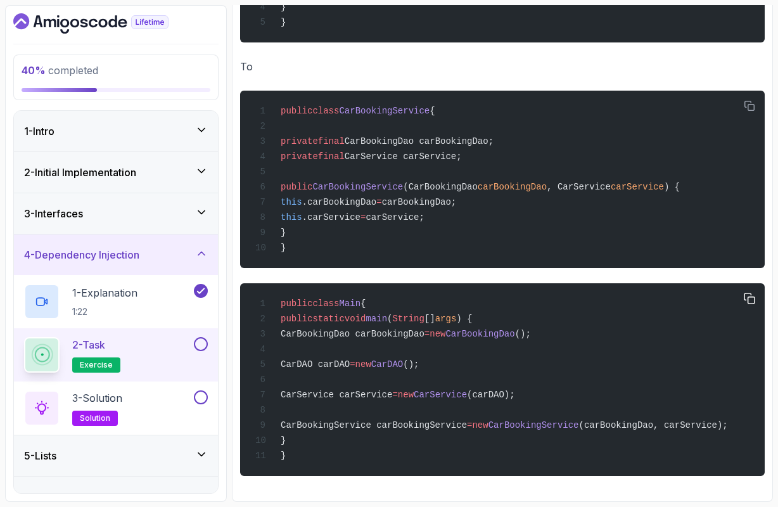
click at [428, 419] on div "public class Main { public static void main ( String [] args ) { CarBookingDao …" at bounding box center [502, 379] width 504 height 177
click at [179, 345] on div "2 - Task exercise" at bounding box center [107, 354] width 167 height 35
click at [200, 346] on button at bounding box center [201, 344] width 14 height 14
click at [183, 399] on div "3 - Solution solution" at bounding box center [107, 407] width 167 height 35
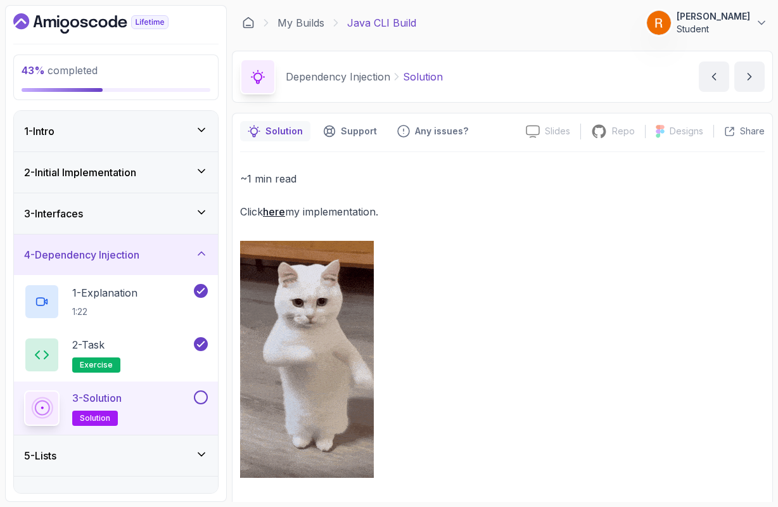
click at [276, 210] on link "here" at bounding box center [274, 211] width 22 height 13
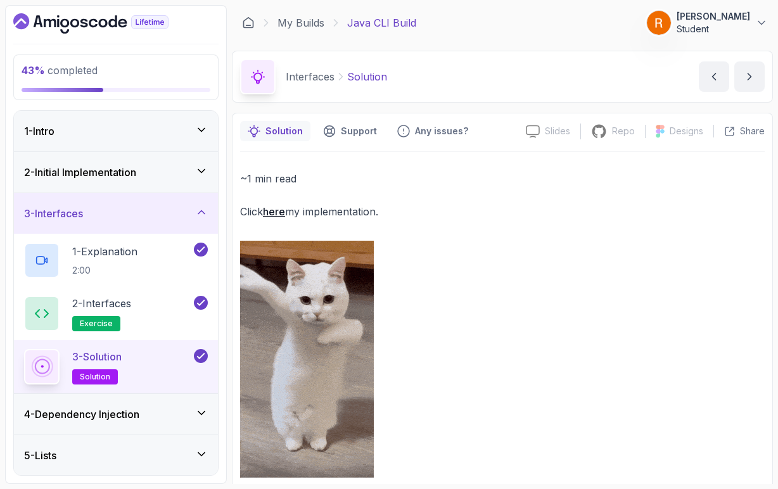
click at [202, 211] on icon at bounding box center [201, 211] width 6 height 3
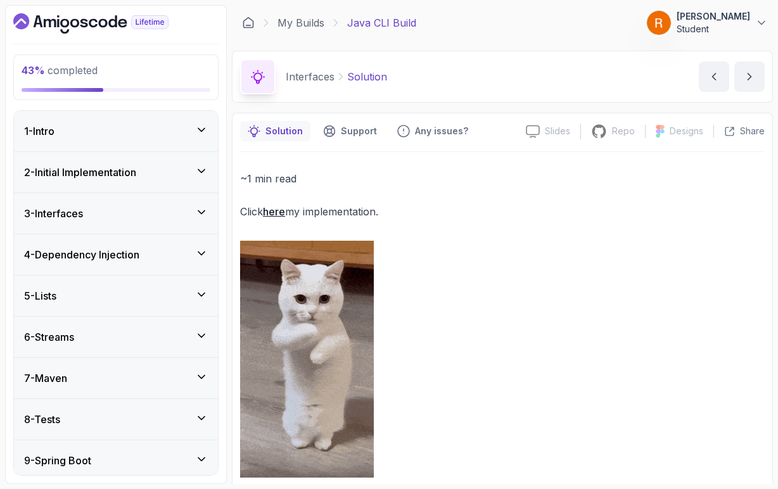
click at [201, 258] on icon at bounding box center [201, 253] width 13 height 13
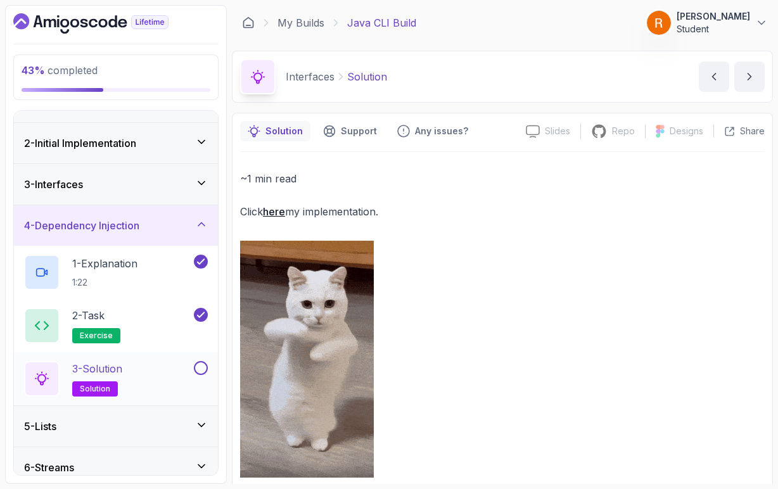
scroll to position [31, 0]
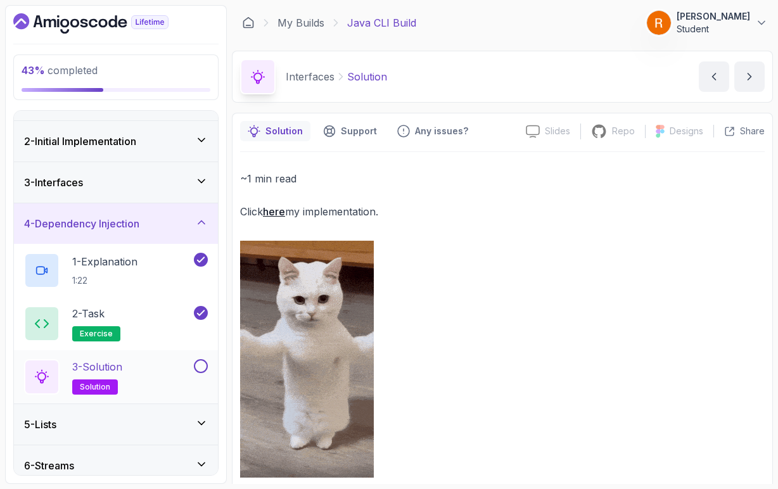
click at [162, 381] on div "3 - Solution solution" at bounding box center [107, 376] width 167 height 35
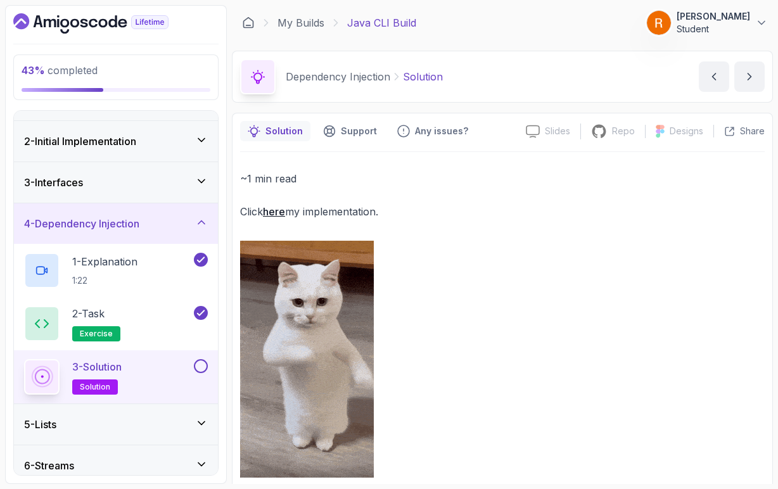
click at [205, 365] on button at bounding box center [201, 366] width 14 height 14
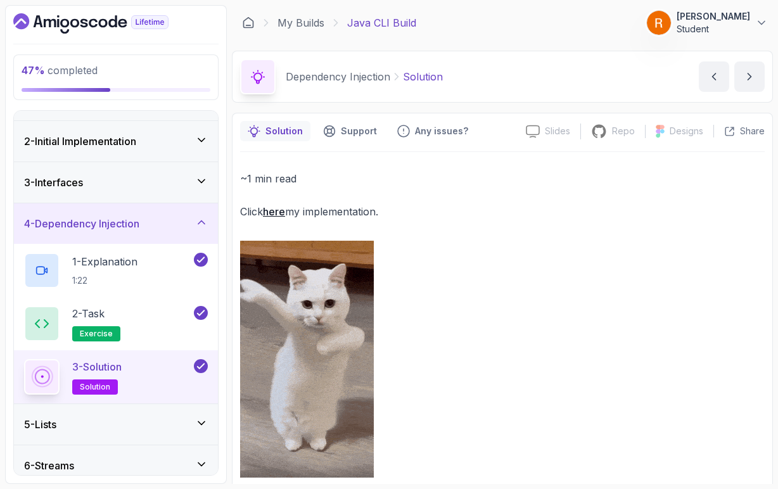
click at [205, 223] on icon at bounding box center [201, 221] width 6 height 3
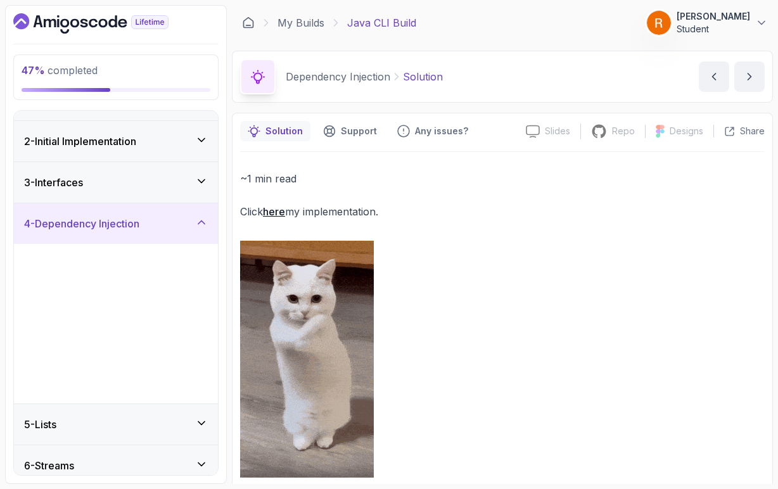
scroll to position [29, 0]
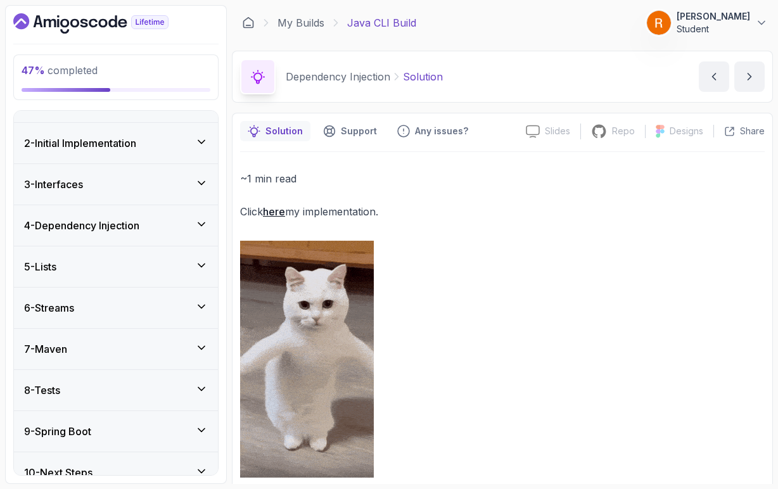
click at [203, 266] on icon at bounding box center [201, 265] width 13 height 13
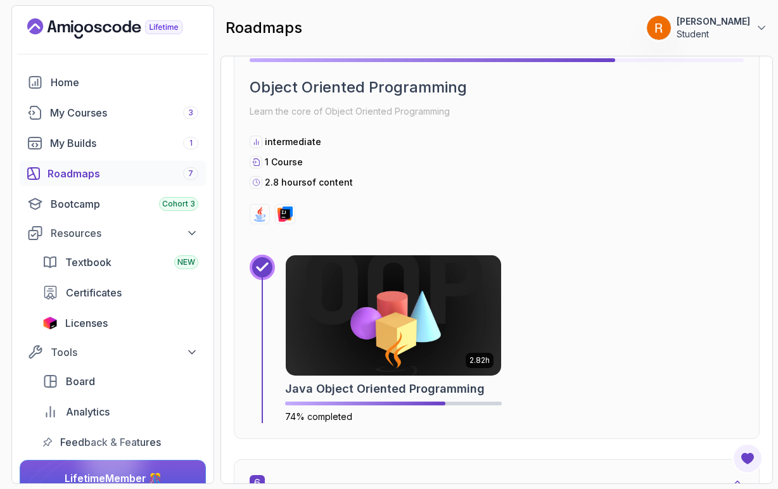
scroll to position [2320, 0]
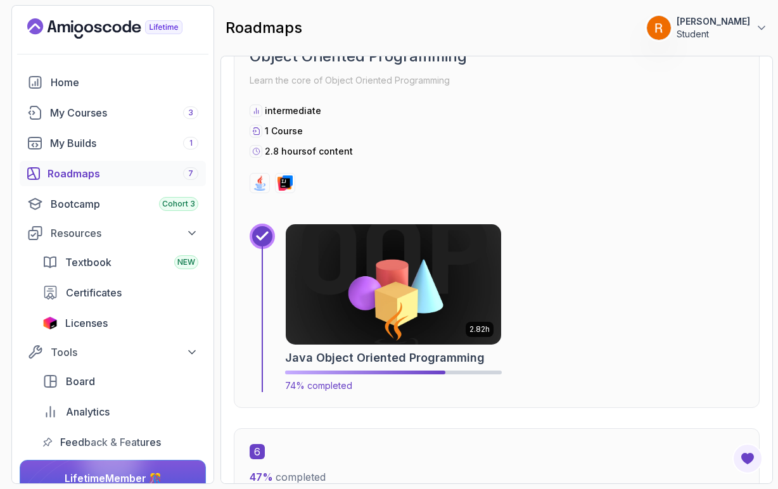
click at [353, 298] on img at bounding box center [394, 284] width 226 height 127
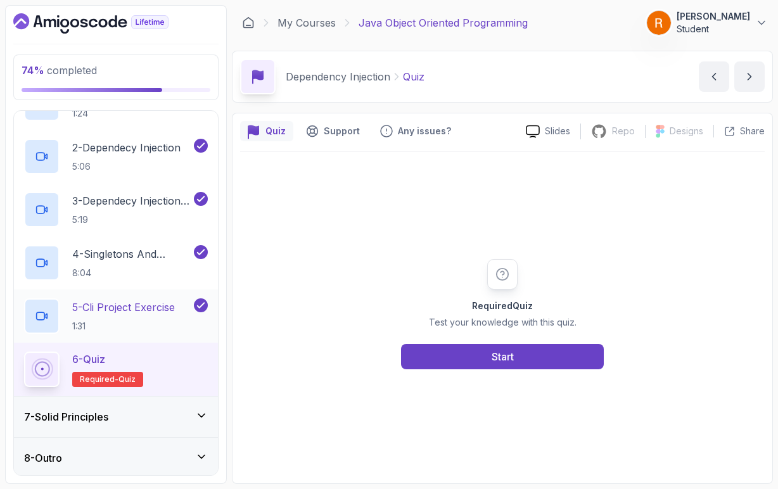
scroll to position [108, 0]
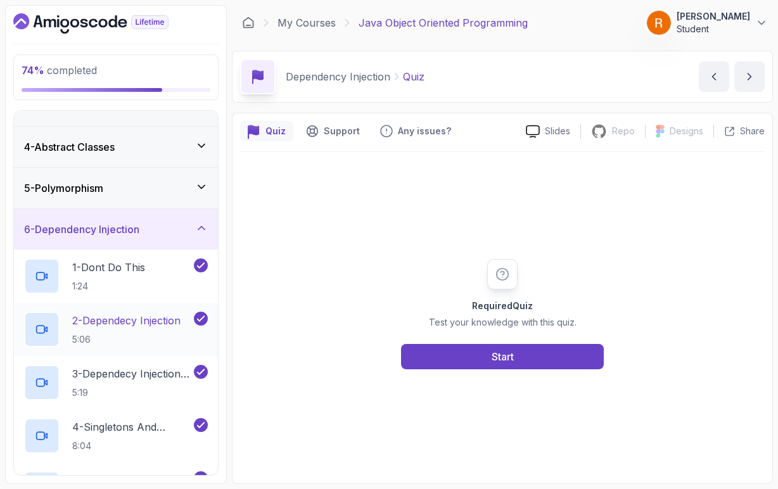
click at [205, 224] on icon at bounding box center [201, 228] width 13 height 13
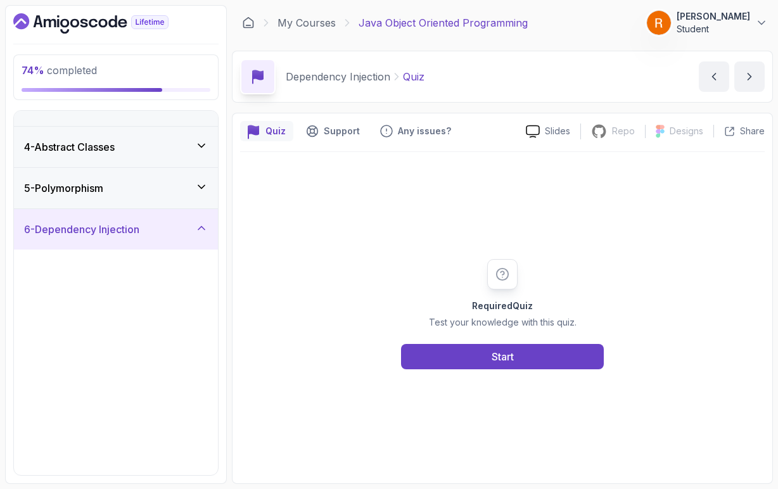
scroll to position [0, 0]
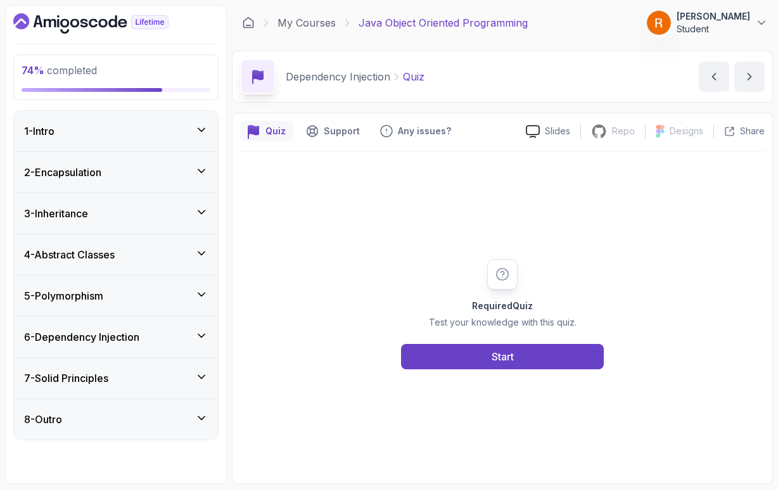
click at [201, 377] on icon at bounding box center [201, 377] width 6 height 3
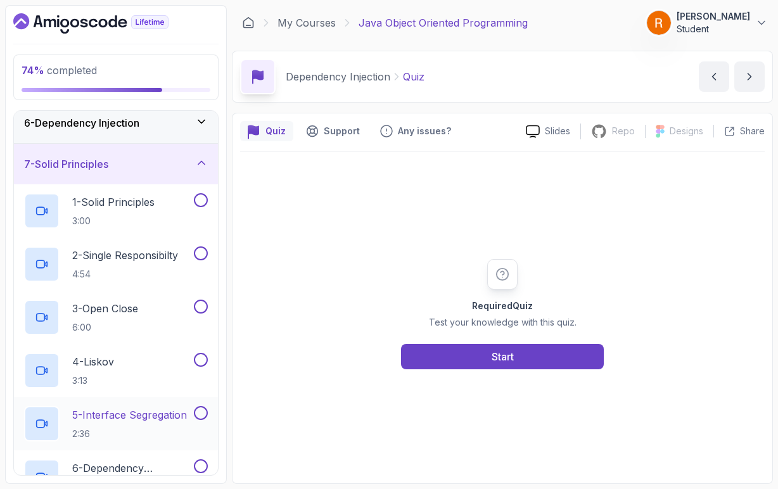
scroll to position [215, 0]
click at [143, 210] on h2 "1 - Solid Principles 3:00" at bounding box center [113, 209] width 82 height 33
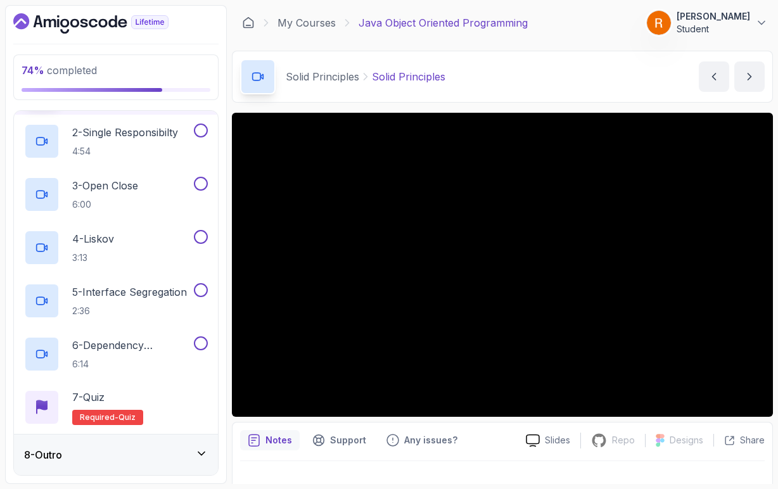
click at [205, 447] on div "8 - Outro" at bounding box center [116, 454] width 184 height 15
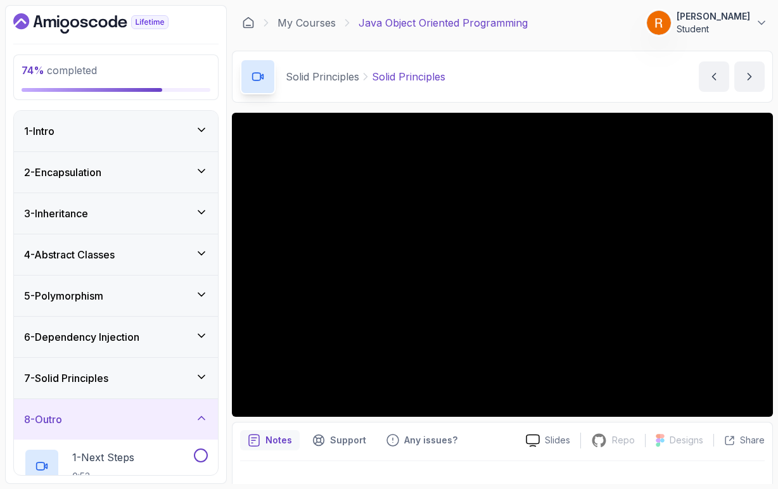
click at [198, 420] on icon at bounding box center [201, 418] width 13 height 13
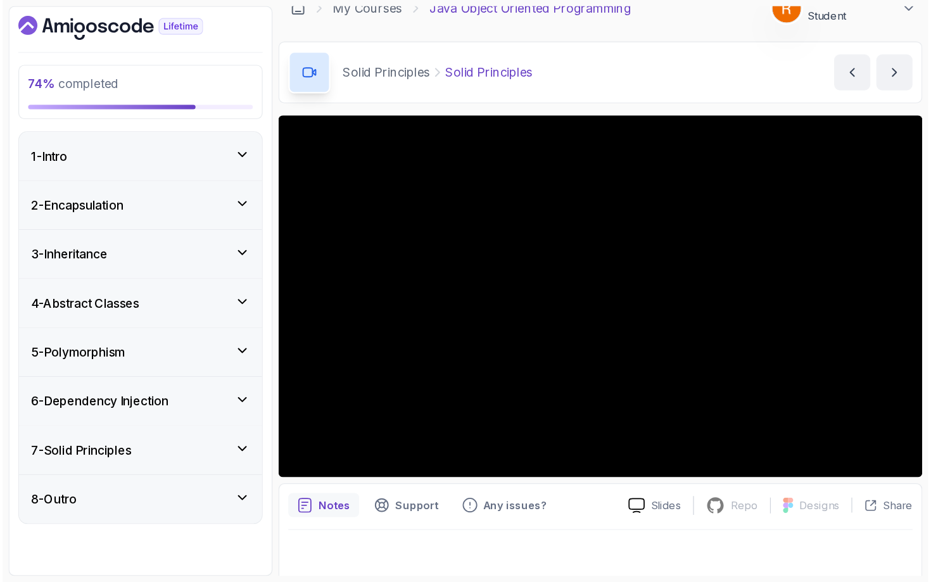
scroll to position [4, 0]
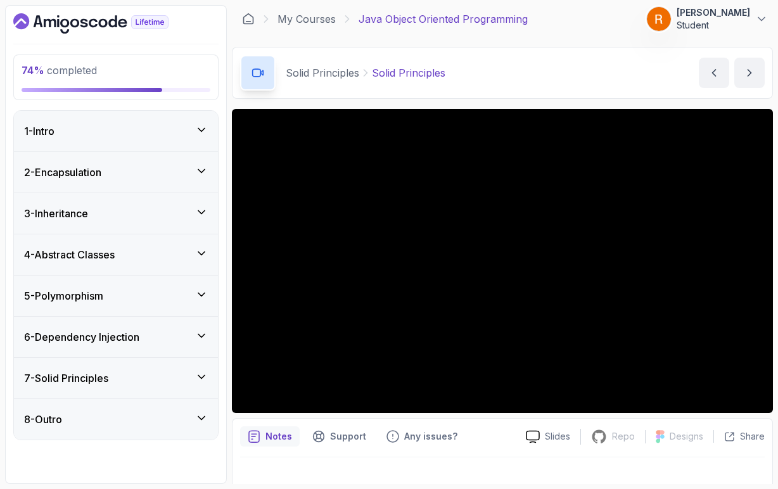
click at [200, 372] on icon at bounding box center [201, 377] width 13 height 13
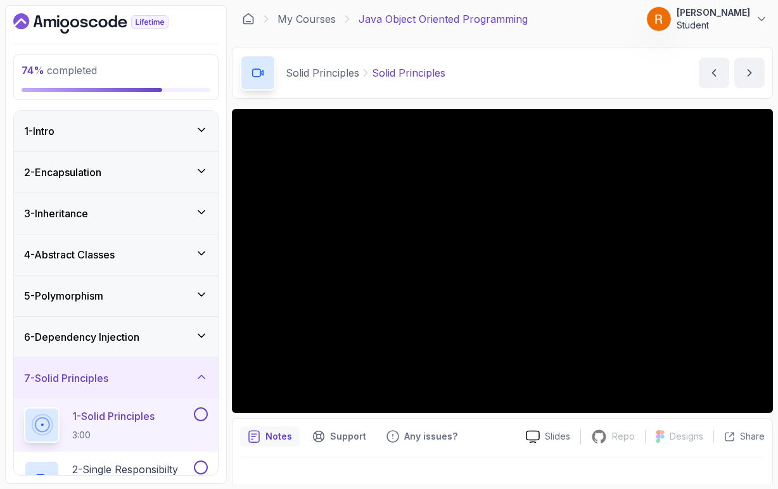
click at [168, 421] on div "1 - Solid Principles 3:00" at bounding box center [107, 424] width 167 height 35
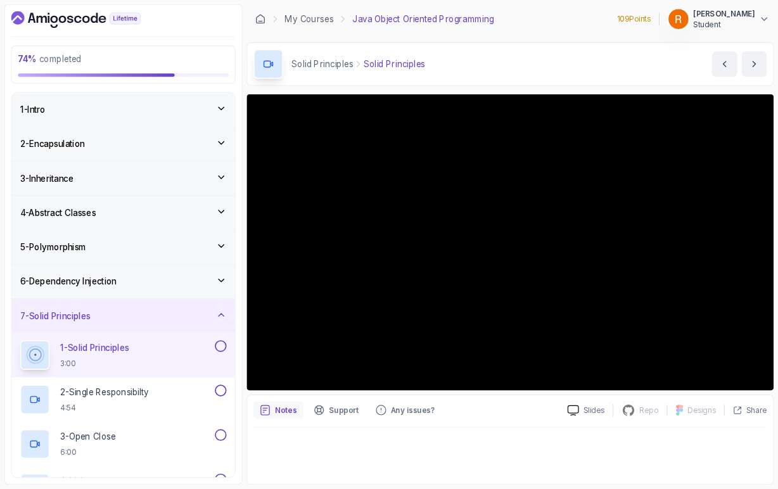
scroll to position [0, 0]
